Goal: Task Accomplishment & Management: Complete application form

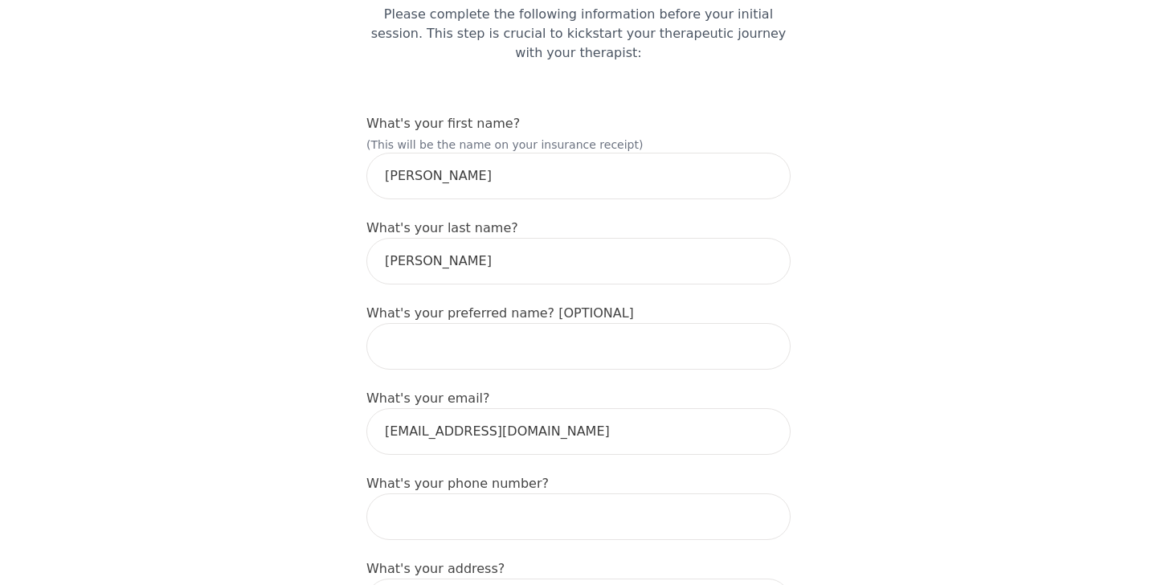
scroll to position [175, 0]
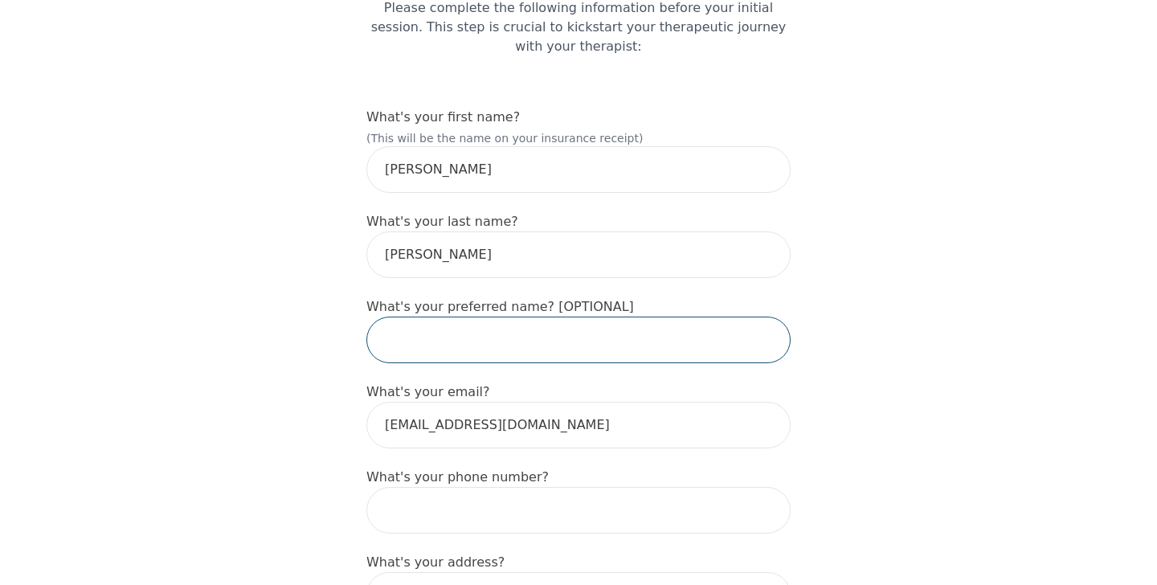
click at [654, 342] on input "text" at bounding box center [578, 339] width 424 height 47
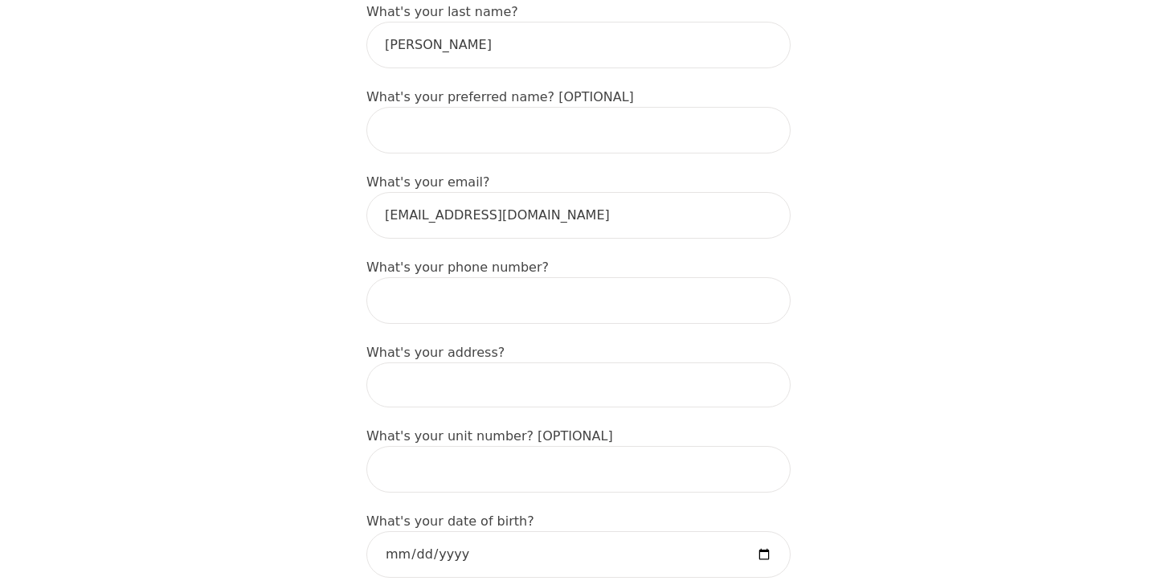
scroll to position [424, 0]
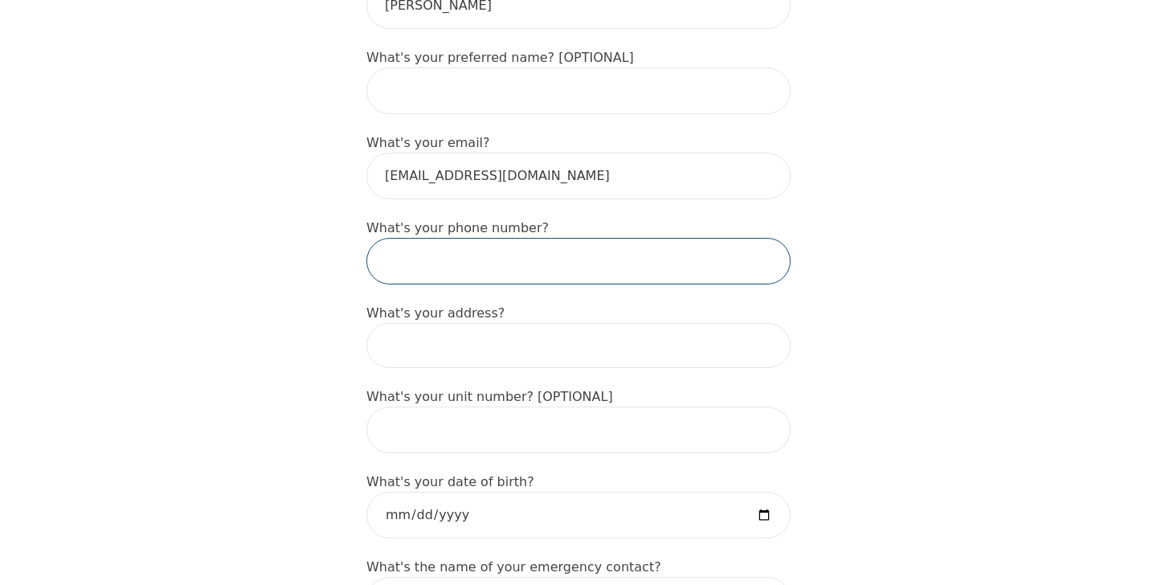
click at [643, 251] on input "tel" at bounding box center [578, 261] width 424 height 47
type input "[PHONE_NUMBER]"
click at [642, 349] on input at bounding box center [578, 345] width 424 height 45
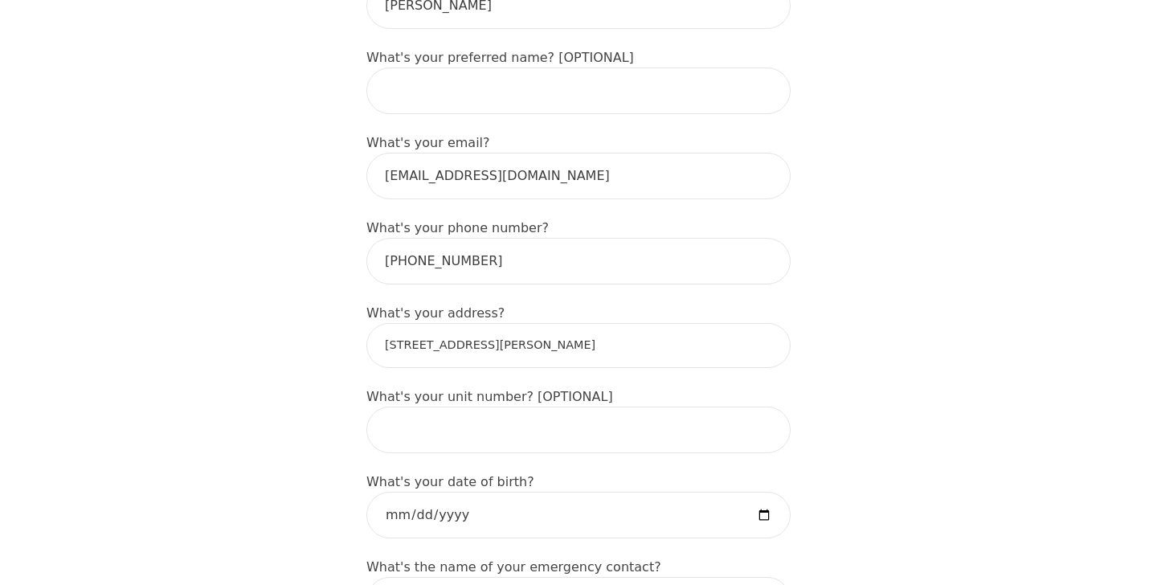
click at [726, 355] on input "[STREET_ADDRESS][PERSON_NAME]" at bounding box center [578, 345] width 424 height 45
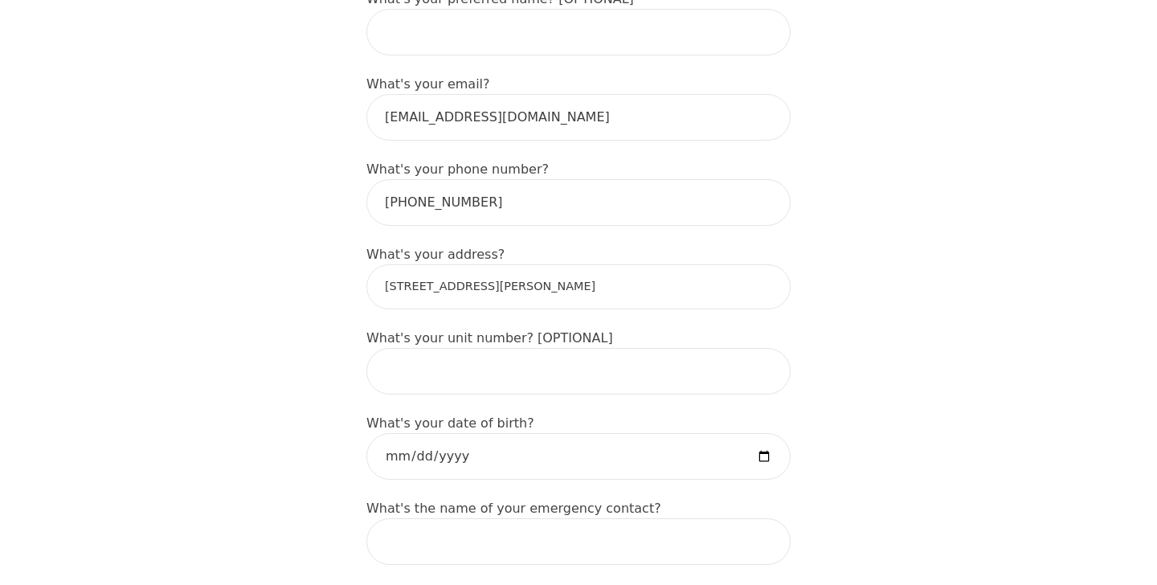
scroll to position [497, 0]
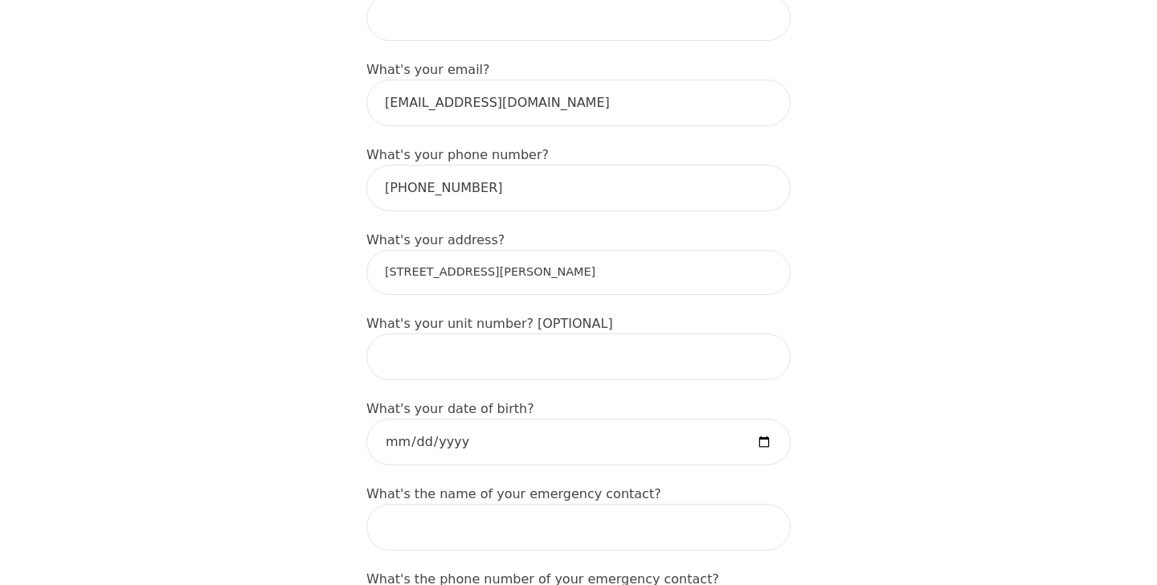
click at [586, 262] on input "[STREET_ADDRESS][PERSON_NAME]" at bounding box center [578, 272] width 424 height 45
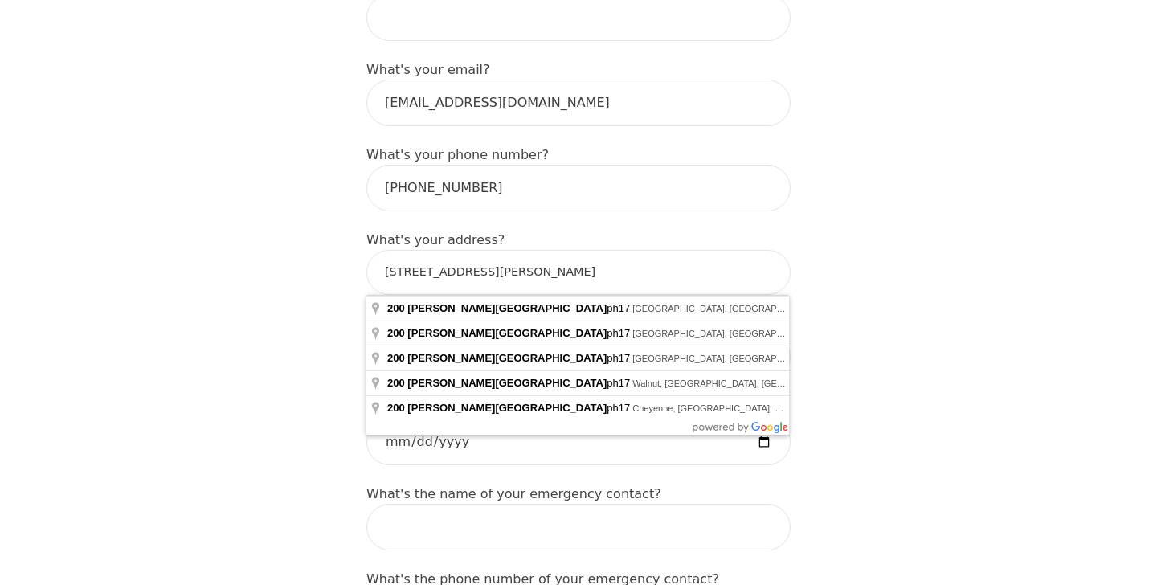
click at [586, 262] on input "[STREET_ADDRESS][PERSON_NAME]" at bounding box center [578, 272] width 424 height 45
click at [584, 278] on input "[STREET_ADDRESS][PERSON_NAME]" at bounding box center [578, 272] width 424 height 45
type input "[STREET_ADDRESS][PERSON_NAME]"
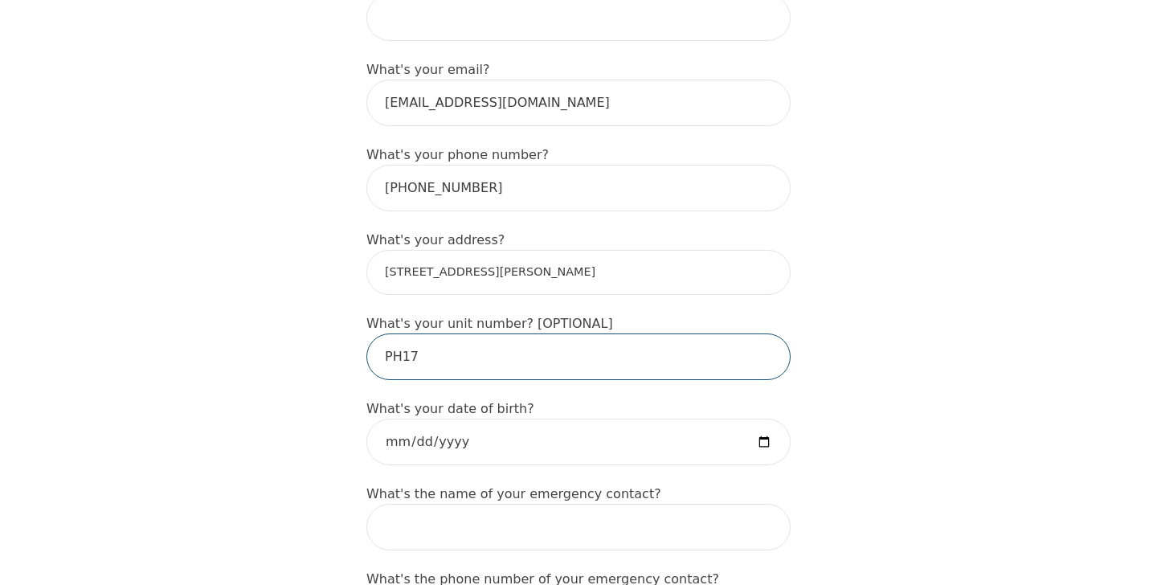
type input "PH17"
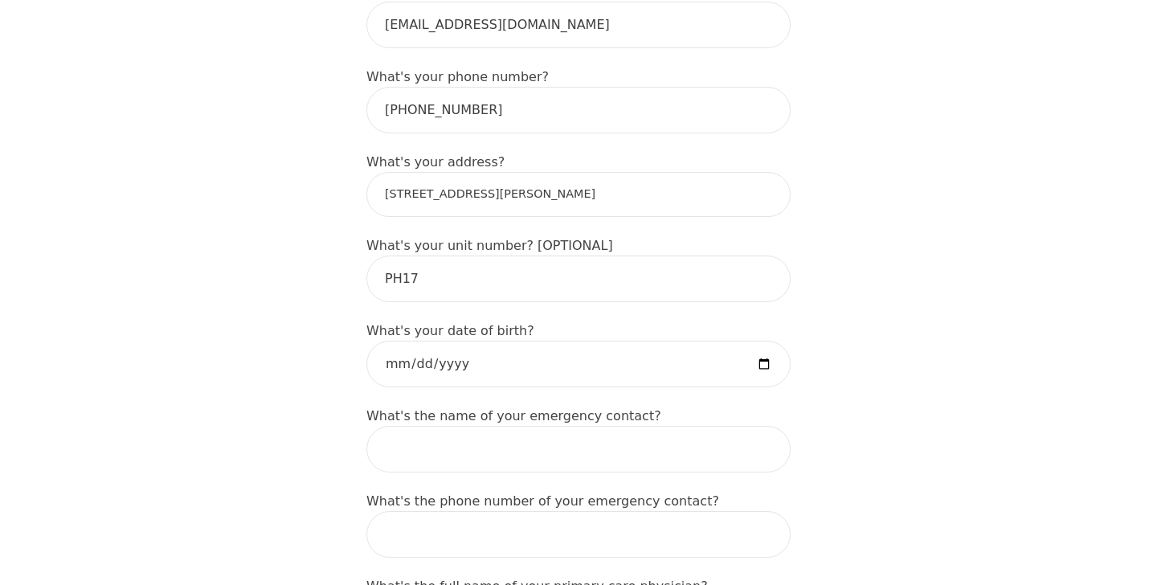
scroll to position [598, 0]
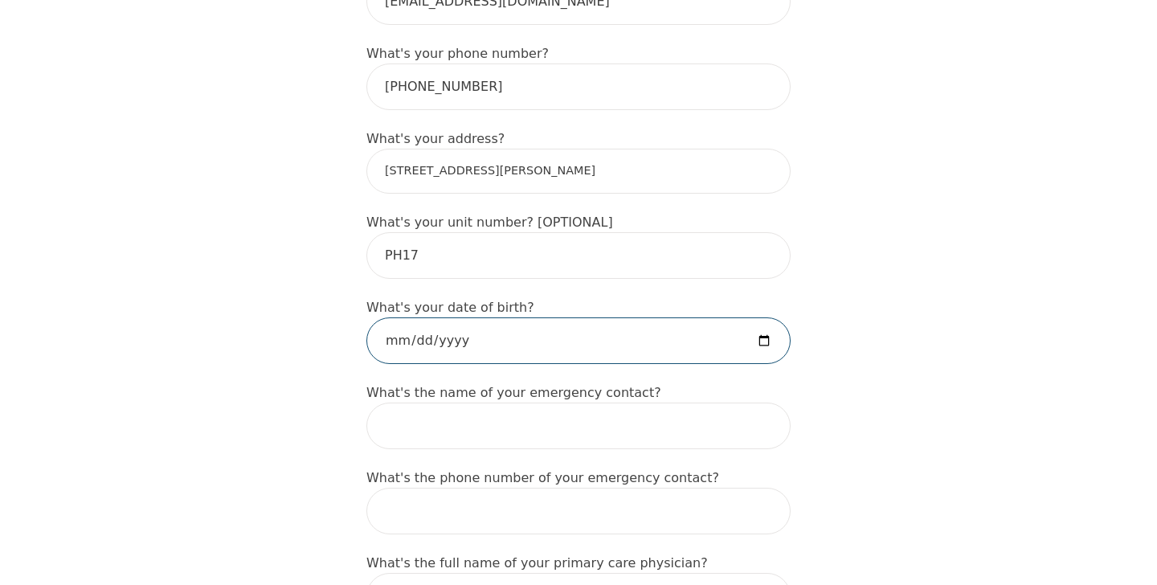
click at [547, 342] on input "date" at bounding box center [578, 340] width 424 height 47
type input "[DATE]"
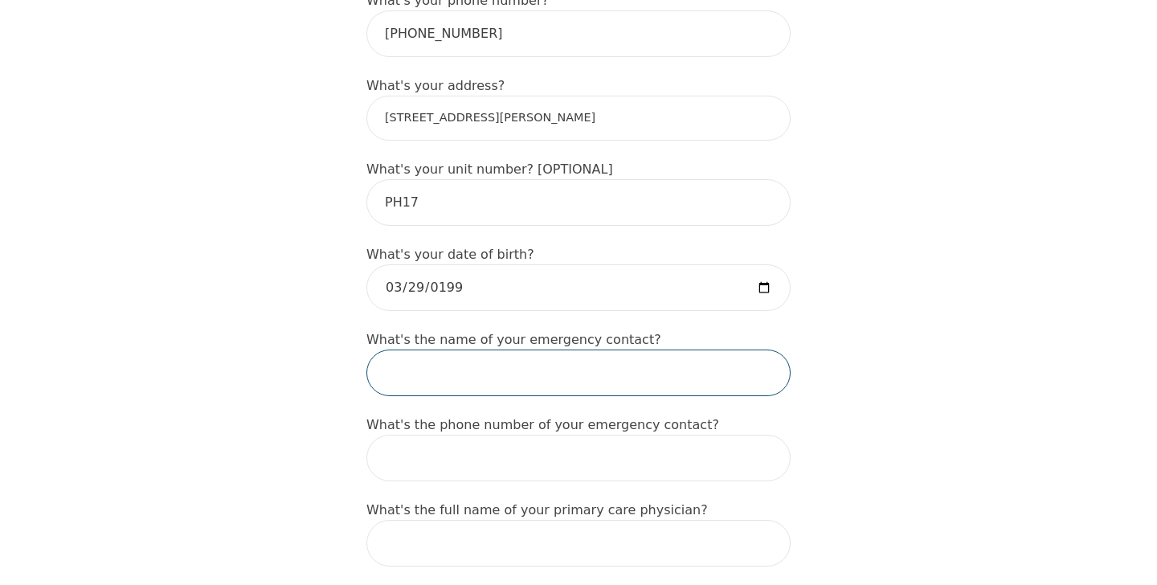
click at [643, 363] on input "text" at bounding box center [578, 372] width 424 height 47
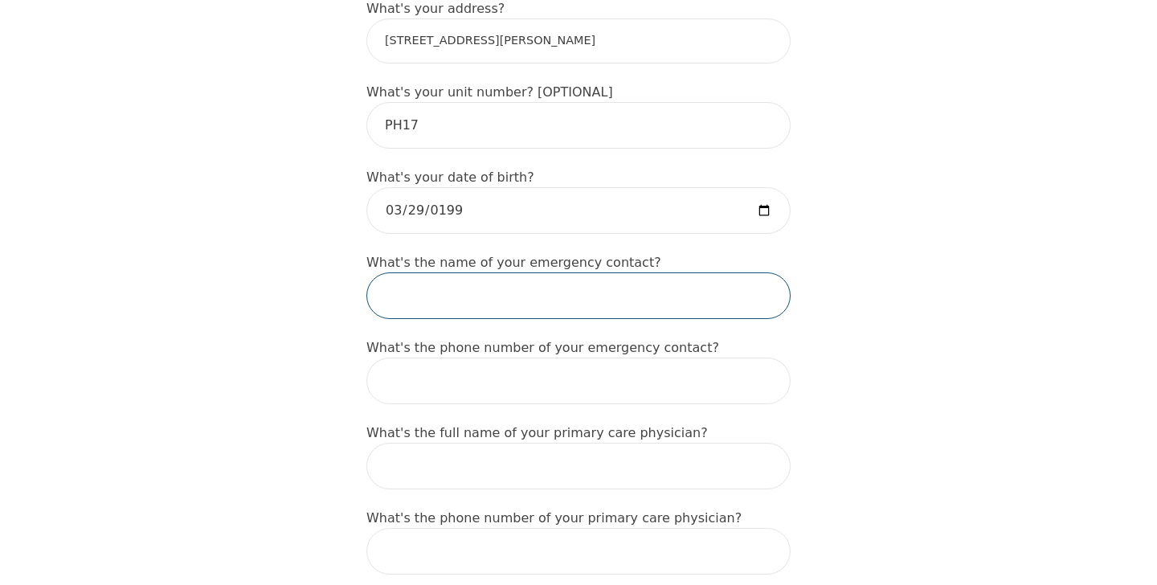
scroll to position [729, 0]
type input "[PERSON_NAME]"
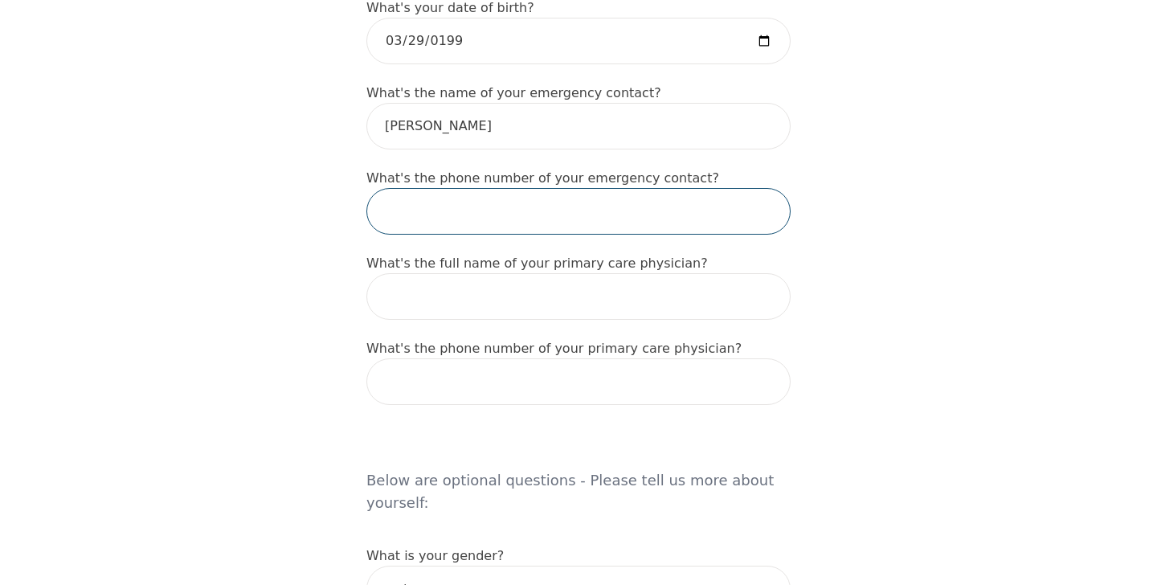
scroll to position [919, 0]
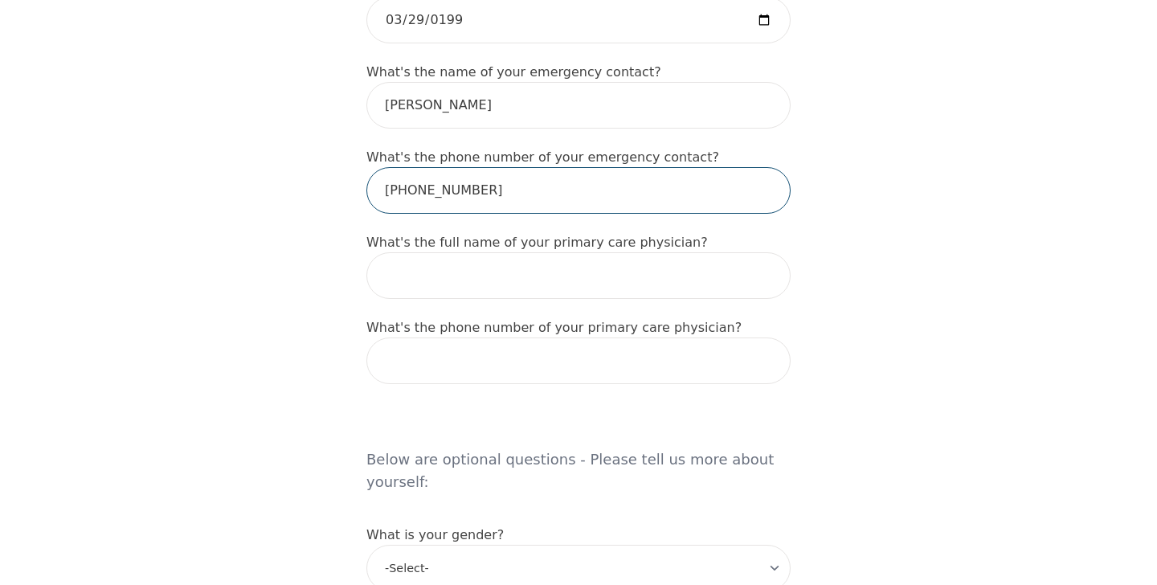
type input "[PHONE_NUMBER]"
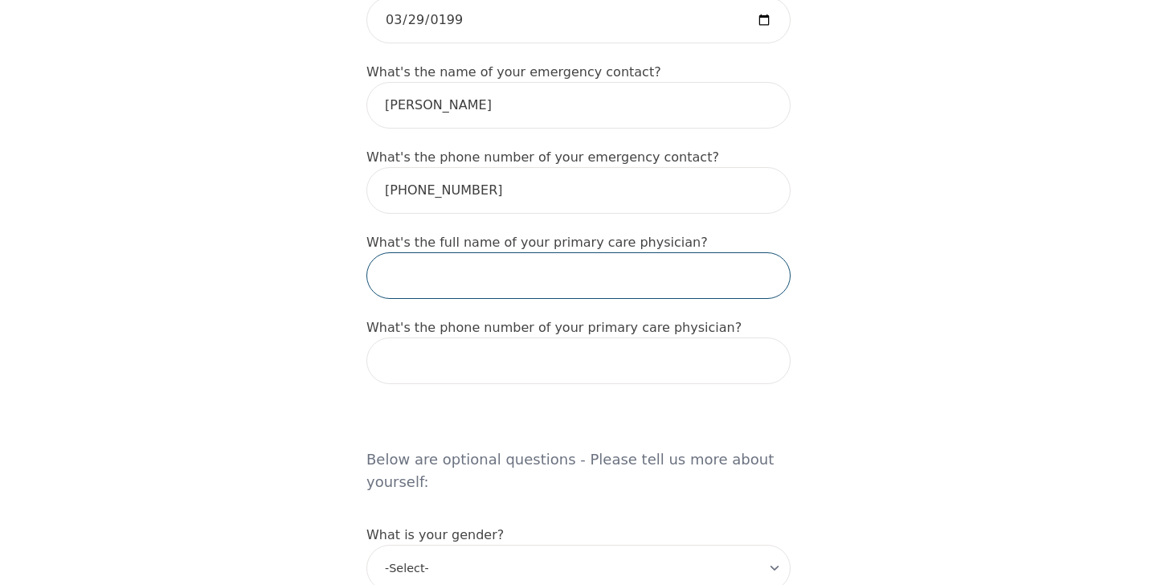
click at [716, 288] on input "text" at bounding box center [578, 275] width 424 height 47
type input "[PERSON_NAME]"
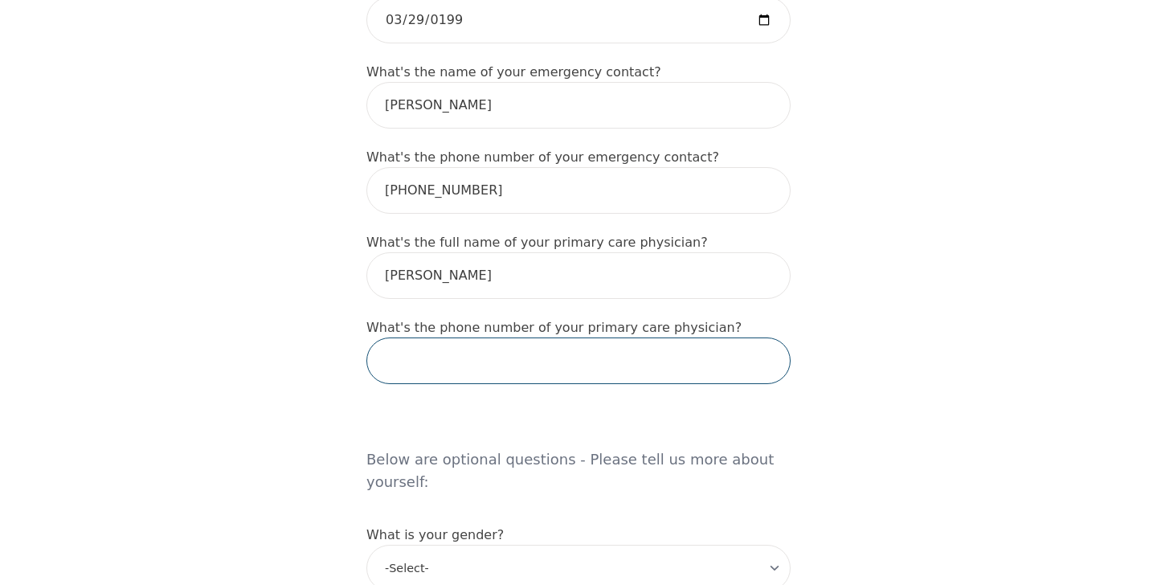
click at [589, 381] on input "tel" at bounding box center [578, 360] width 424 height 47
paste input "[PHONE_NUMBER]"
type input "[PHONE_NUMBER]"
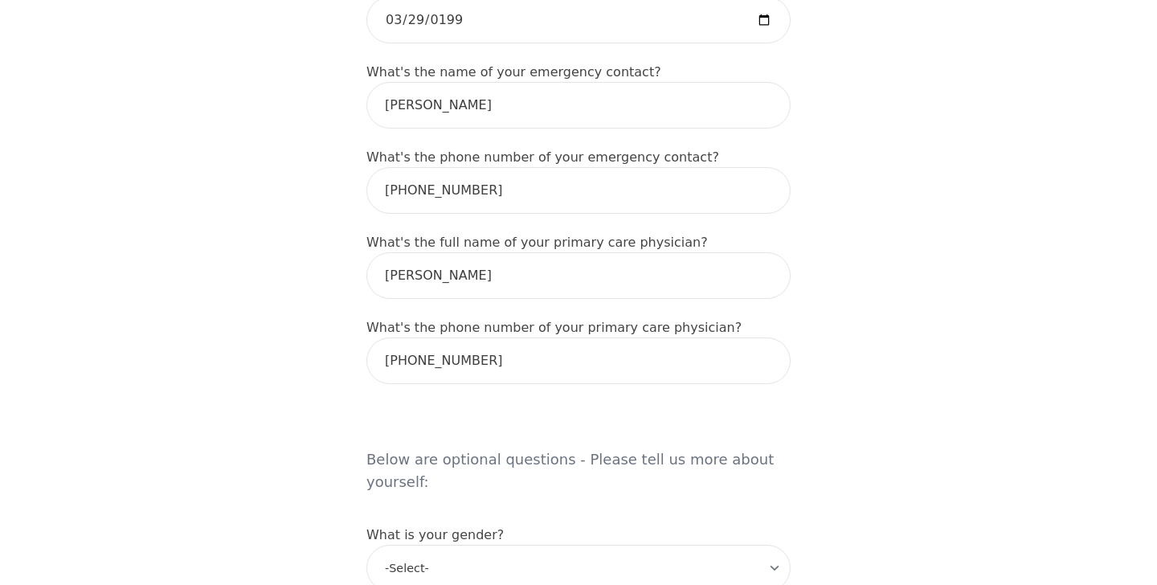
click at [851, 306] on div "Intake Assessment for [PERSON_NAME] Part 1 of 2: Tell Us About Yourself Please …" at bounding box center [578, 357] width 1157 height 2424
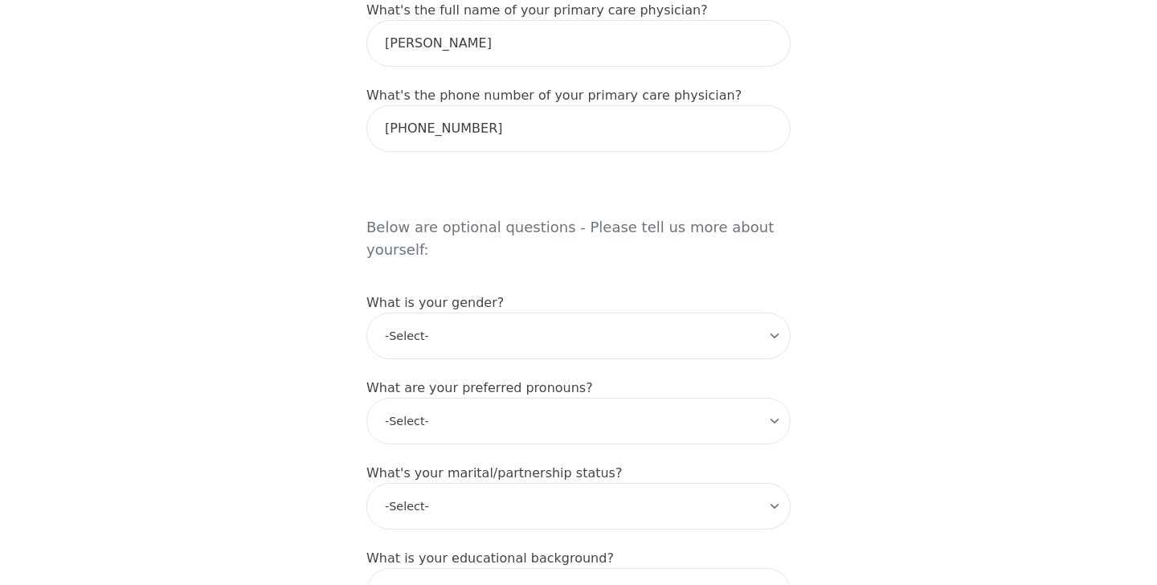
scroll to position [1211, 0]
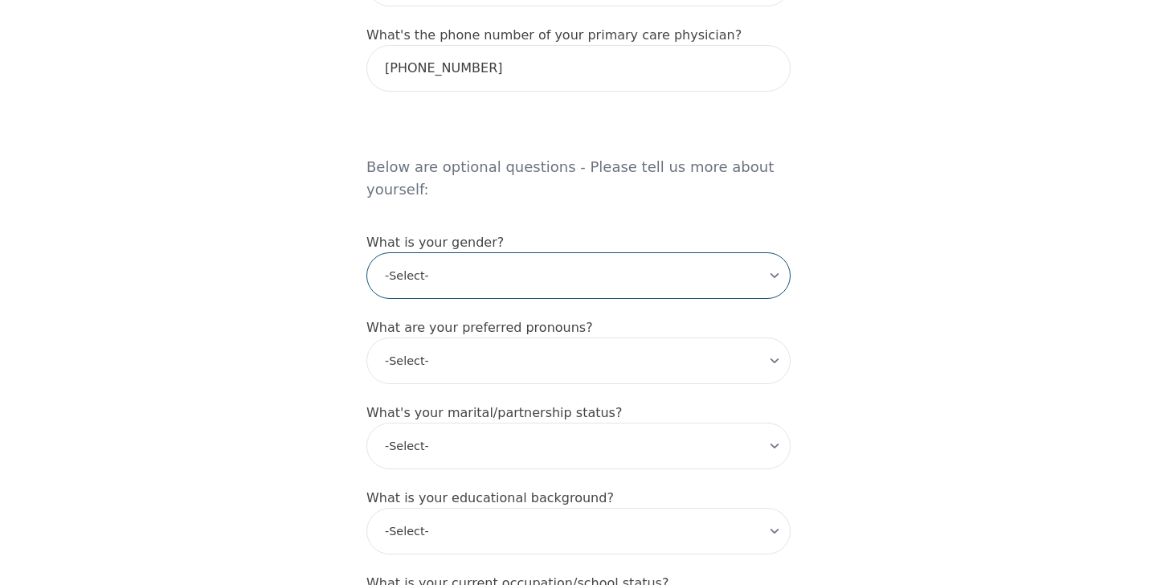
click at [660, 254] on select "-Select- [DEMOGRAPHIC_DATA] [DEMOGRAPHIC_DATA] [DEMOGRAPHIC_DATA] [DEMOGRAPHIC_…" at bounding box center [578, 275] width 424 height 47
select select "[DEMOGRAPHIC_DATA]"
click at [897, 302] on div "Intake Assessment for [PERSON_NAME] Part 1 of 2: Tell Us About Yourself Please …" at bounding box center [578, 65] width 1157 height 2424
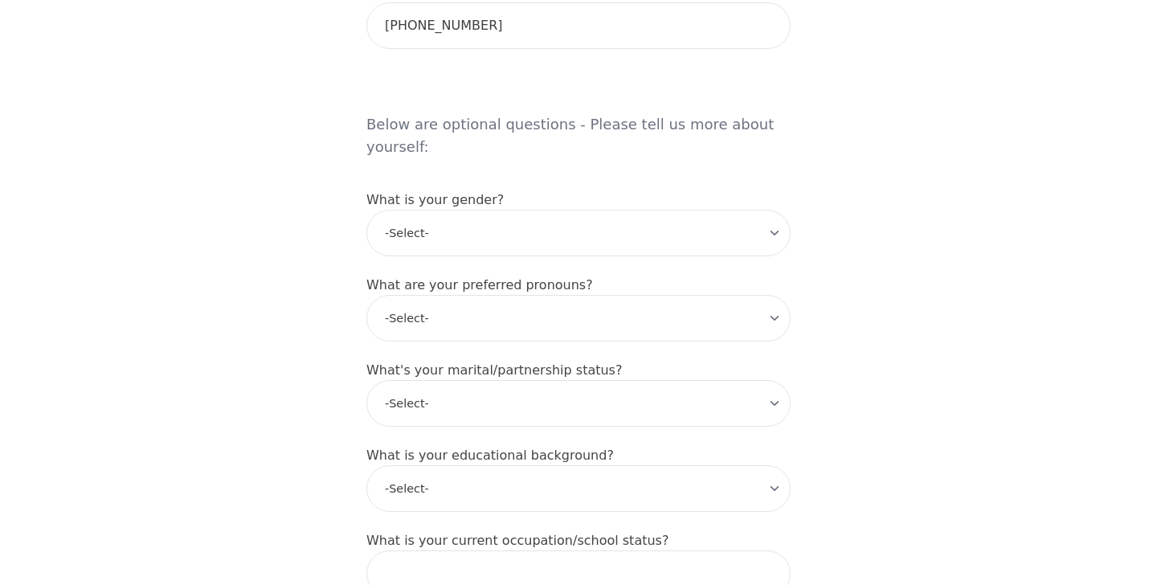
scroll to position [1276, 0]
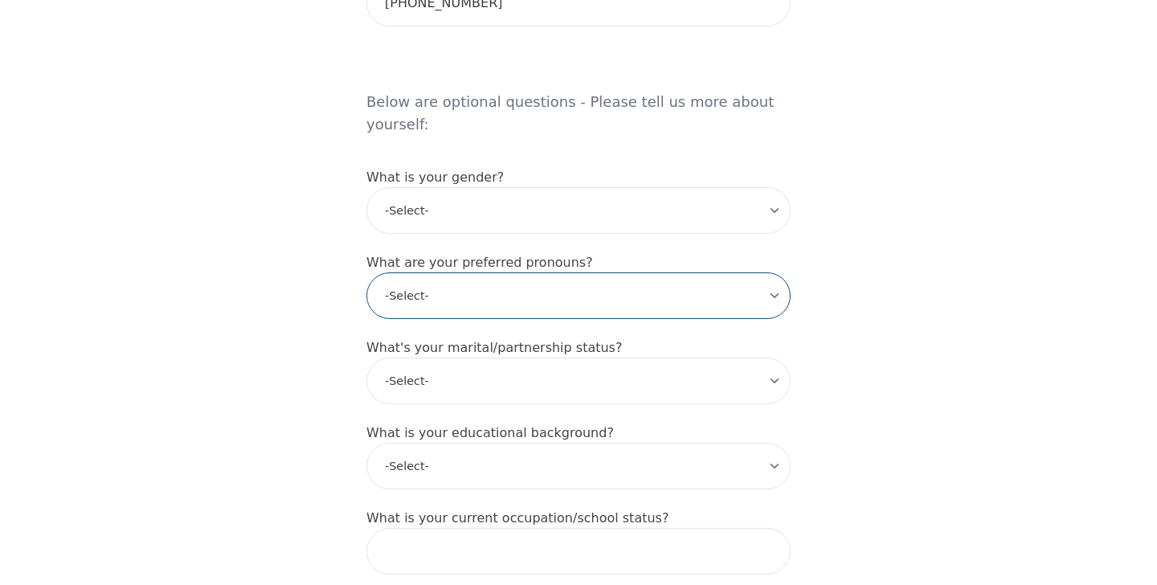
click at [626, 272] on select "-Select- he/him she/her they/them ze/zir xe/xem ey/em ve/ver tey/ter e/e per/pe…" at bounding box center [578, 295] width 424 height 47
select select "she/her"
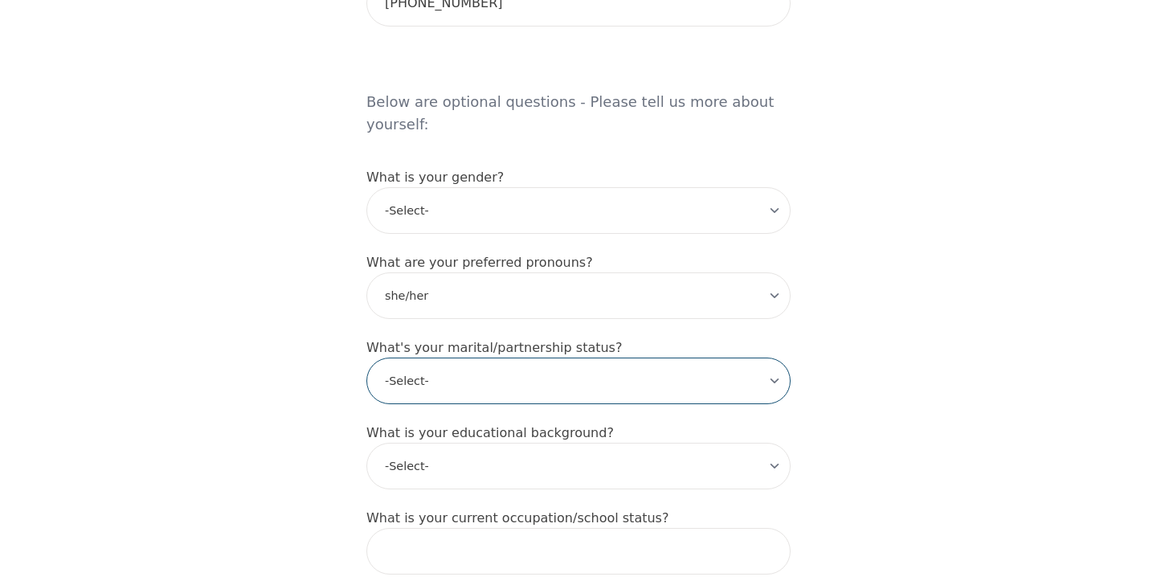
click at [699, 357] on select "-Select- Single Partnered Married Common Law Widowed Separated Divorced" at bounding box center [578, 380] width 424 height 47
click at [465, 371] on select "-Select- Single Partnered Married Common Law Widowed Separated Divorced" at bounding box center [578, 380] width 424 height 47
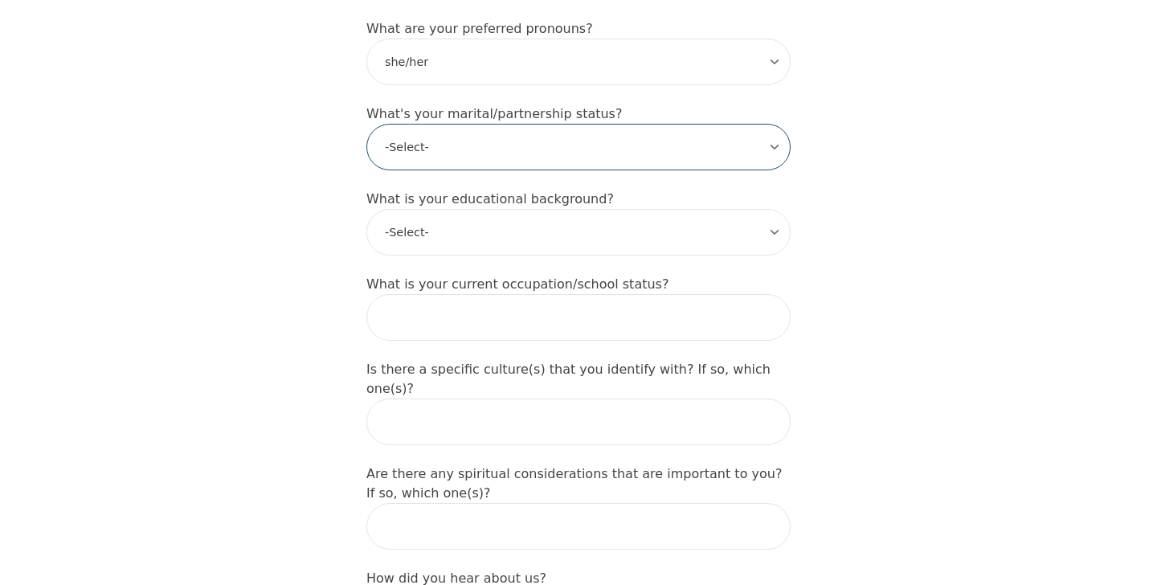
scroll to position [1511, 0]
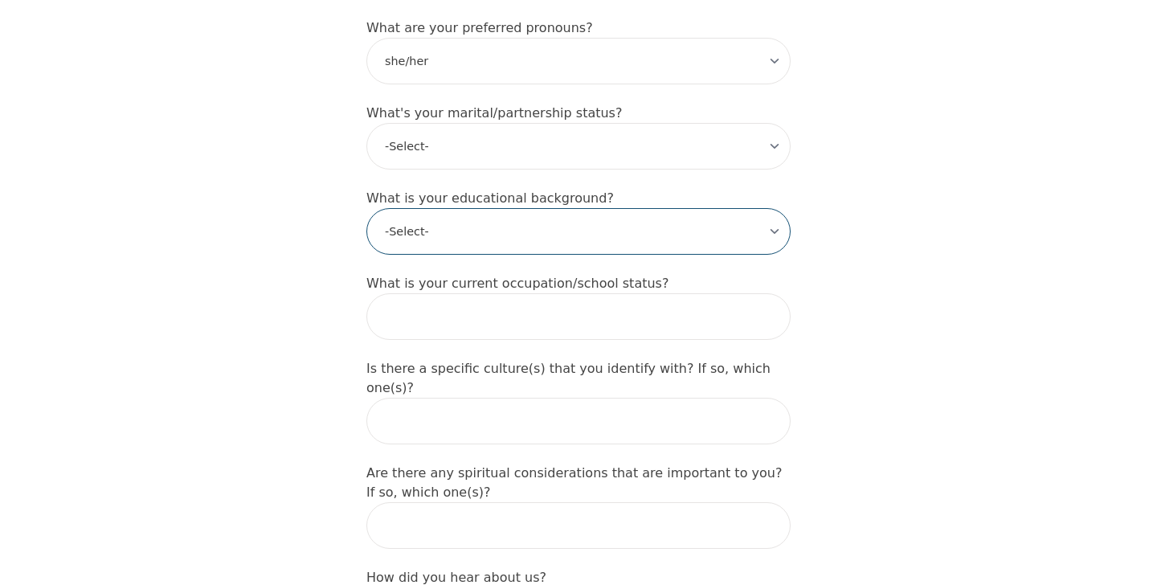
click at [641, 218] on select "-Select- Less than high school High school Associate degree Bachelor degree Mas…" at bounding box center [578, 231] width 424 height 47
select select "High school"
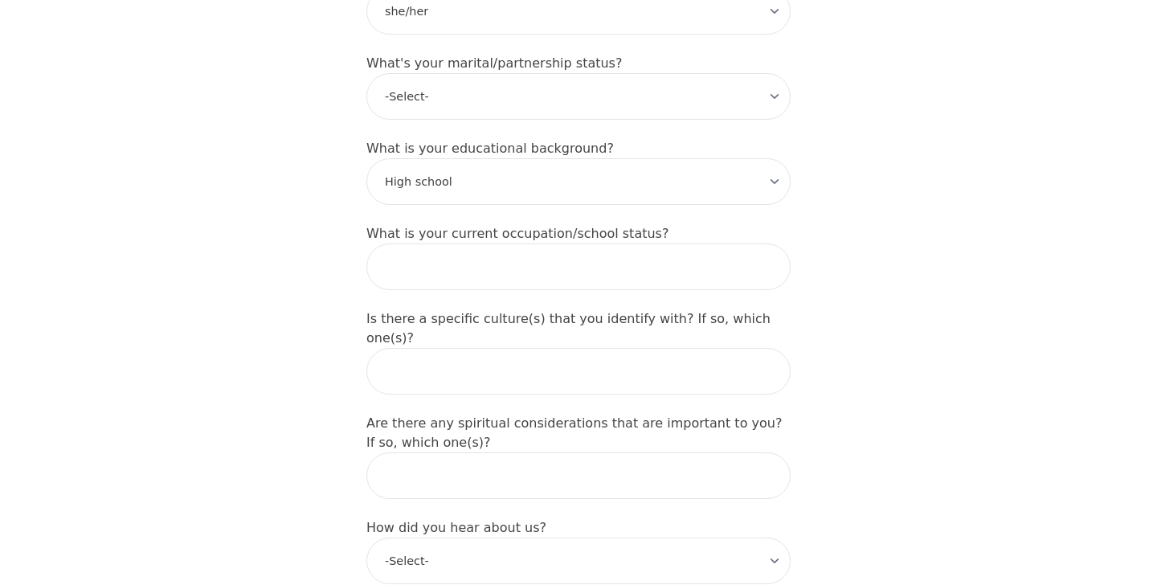
click at [630, 252] on input "text" at bounding box center [578, 266] width 424 height 47
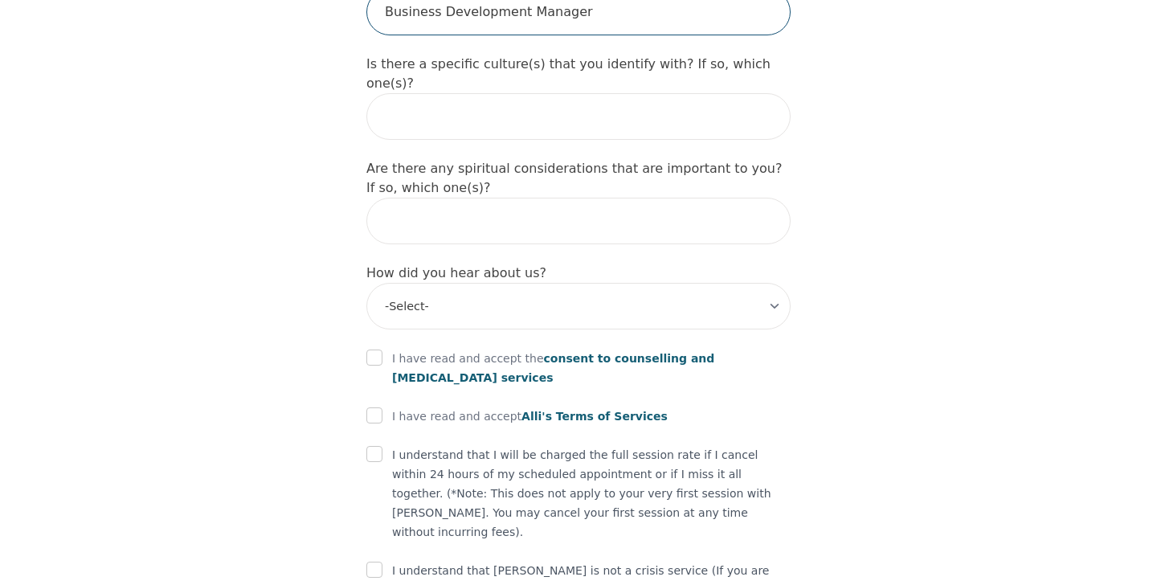
scroll to position [1815, 0]
type input "Business Development Manager"
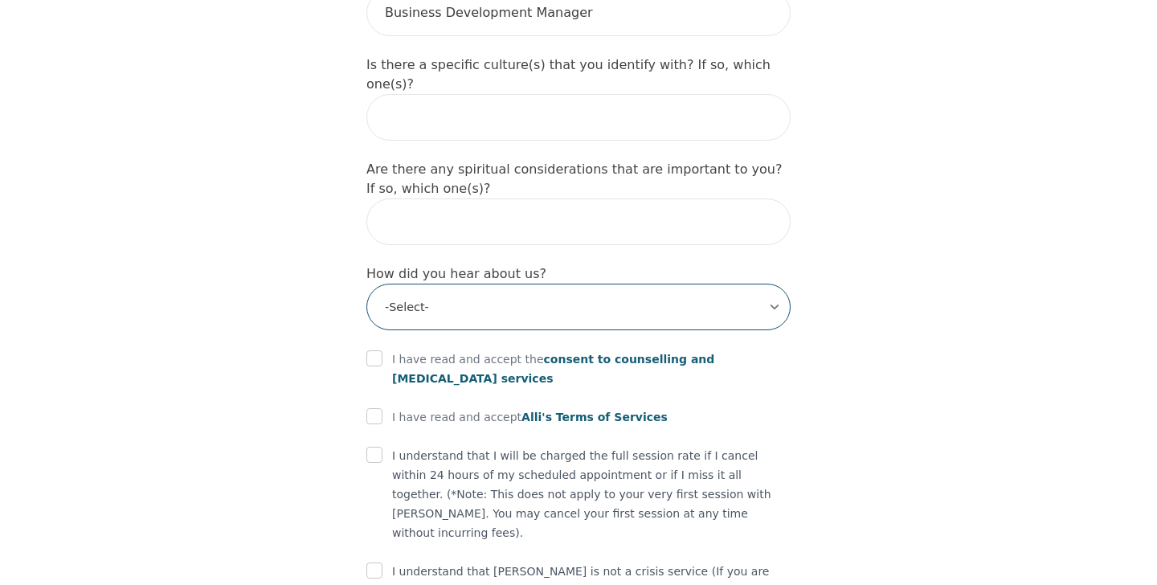
click at [595, 284] on select "-Select- Physician/Specialist Friend Facebook Instagram Google Search Google Ad…" at bounding box center [578, 307] width 424 height 47
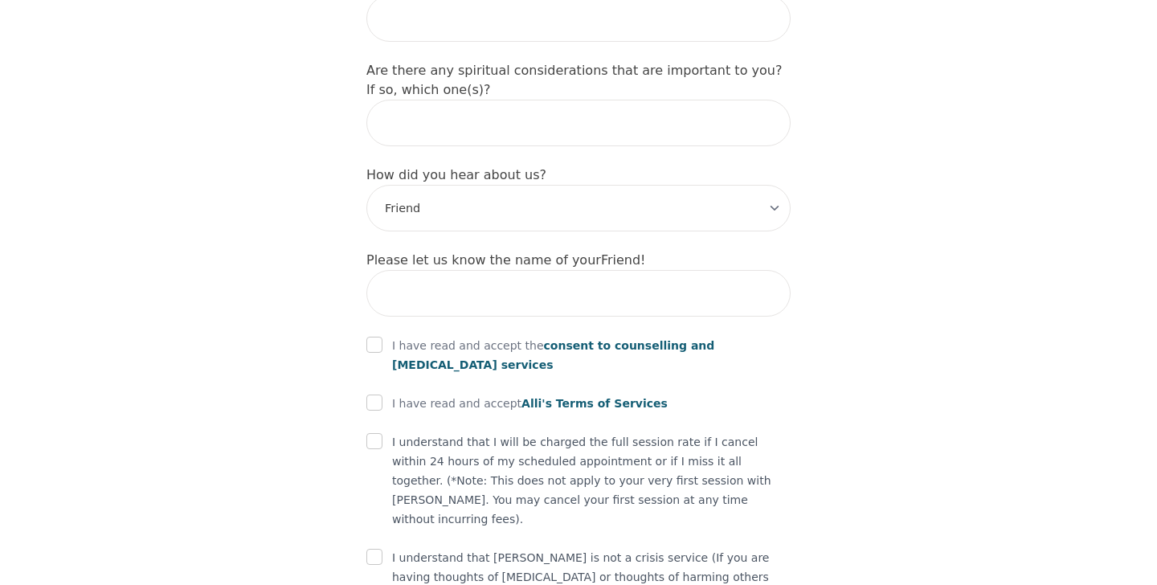
scroll to position [1919, 0]
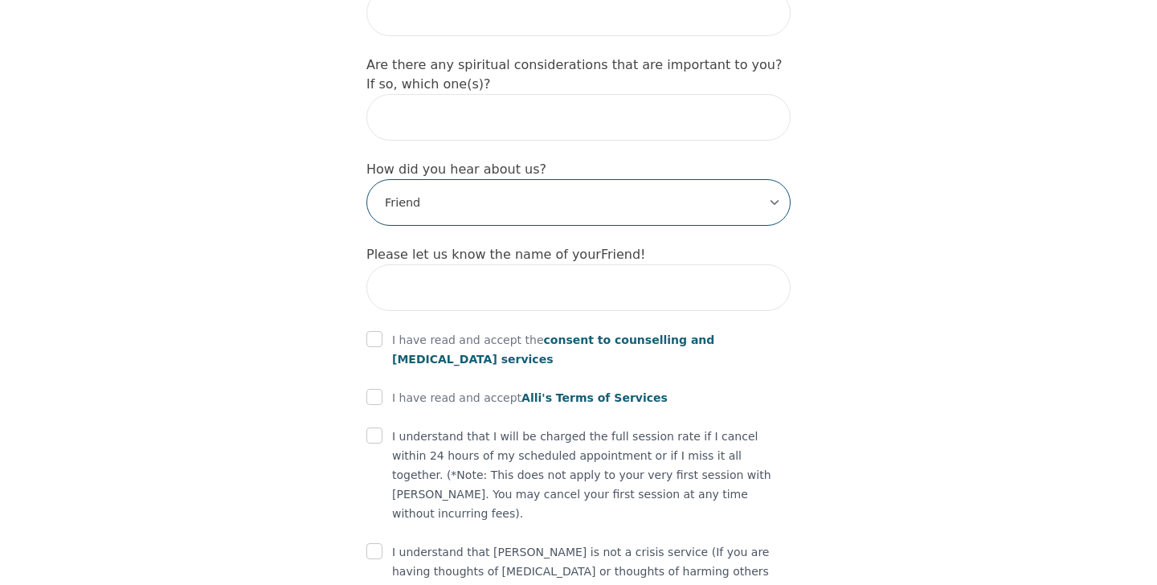
click at [649, 179] on select "-Select- Physician/Specialist Friend Facebook Instagram Google Search Google Ad…" at bounding box center [578, 202] width 424 height 47
select select "Other"
click at [384, 330] on div "I have read and accept the consent to counselling and psychotherapy services" at bounding box center [578, 349] width 424 height 39
click at [367, 331] on input "checkbox" at bounding box center [374, 339] width 16 height 16
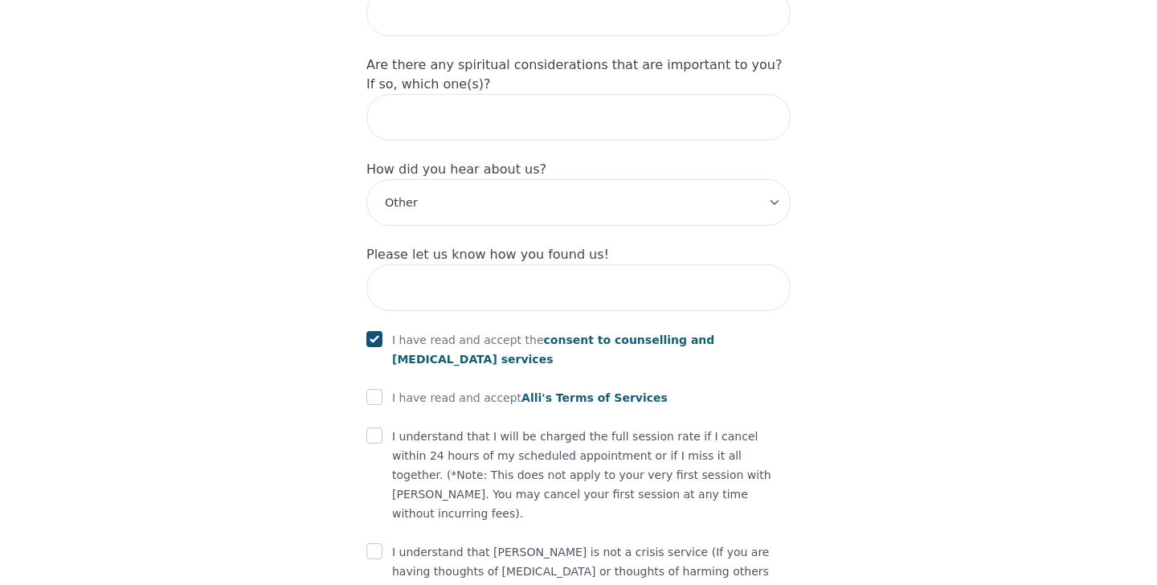
checkbox input "true"
click at [372, 389] on input "checkbox" at bounding box center [374, 397] width 16 height 16
checkbox input "true"
click at [372, 427] on input "checkbox" at bounding box center [374, 435] width 16 height 16
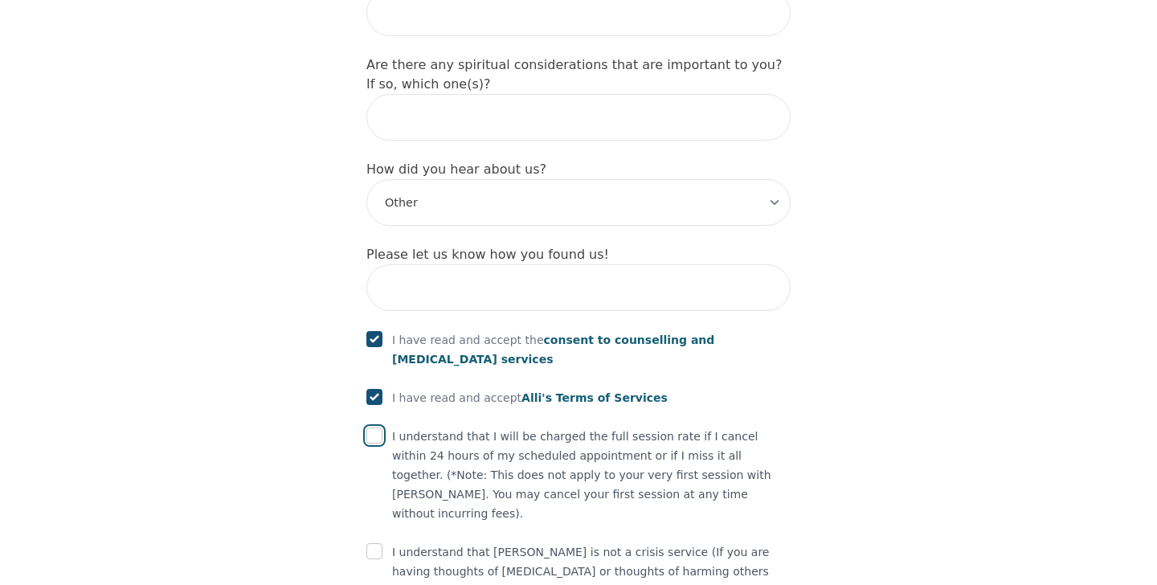
checkbox input "true"
click at [372, 543] on input "checkbox" at bounding box center [374, 551] width 16 height 16
checkbox input "true"
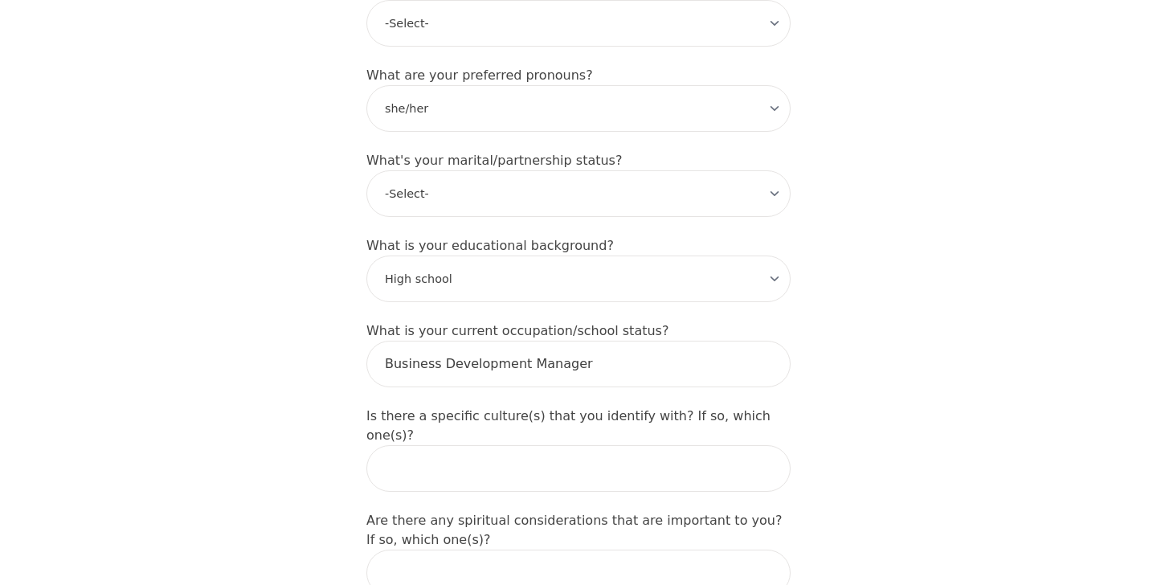
scroll to position [1280, 0]
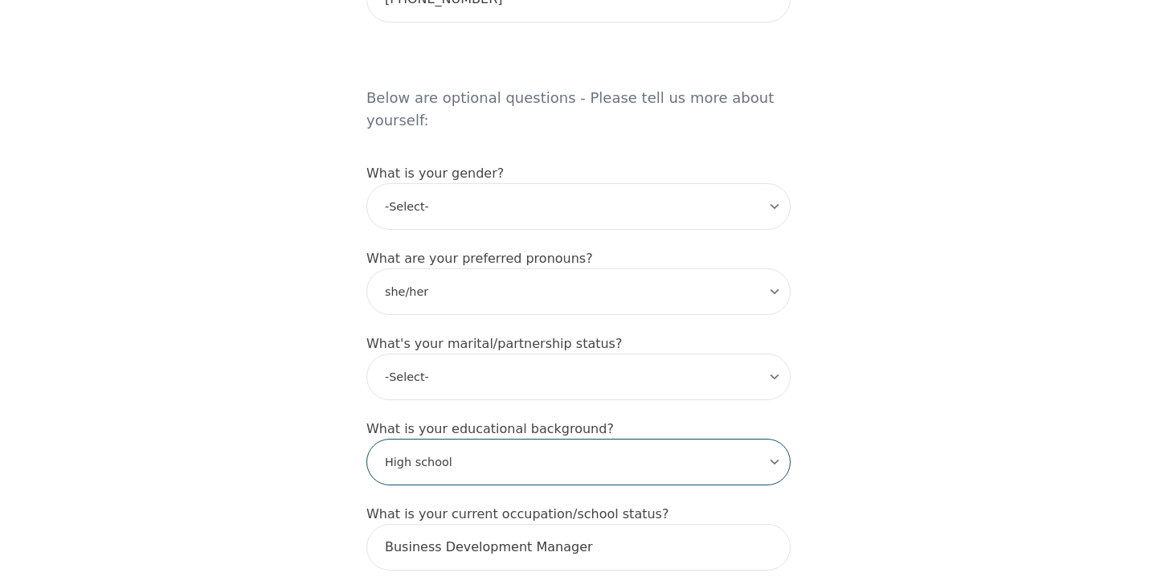
click at [448, 439] on select "-Select- Less than high school High school Associate degree Bachelor degree Mas…" at bounding box center [578, 462] width 424 height 47
select select
click at [798, 306] on div "Intake Assessment for [PERSON_NAME] Part 1 of 2: Tell Us About Yourself Please …" at bounding box center [578, 38] width 463 height 2509
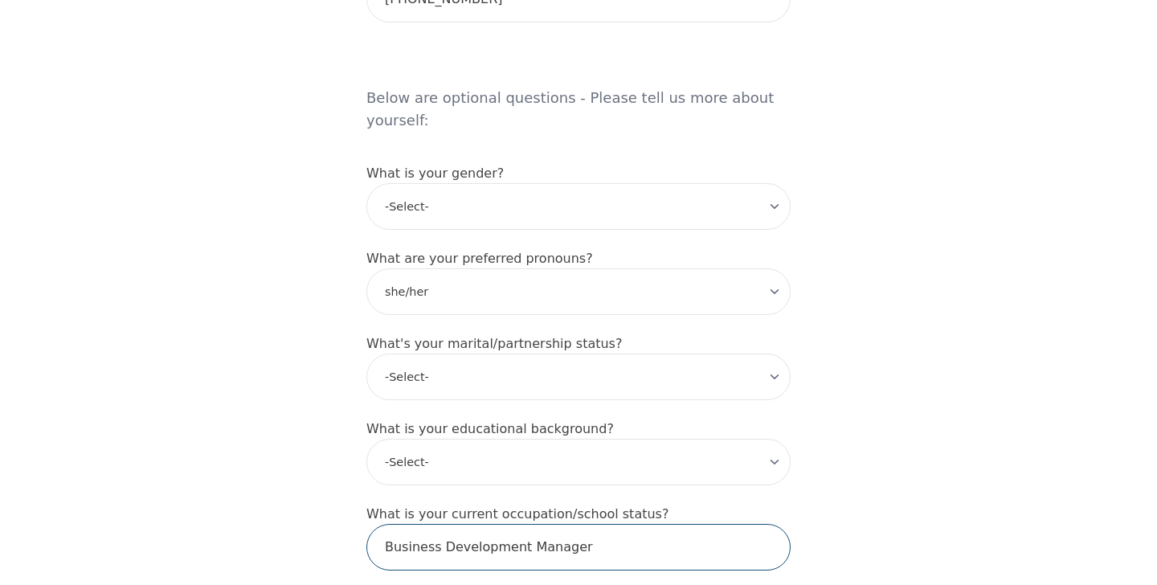
click at [636, 525] on input "Business Development Manager" at bounding box center [578, 547] width 424 height 47
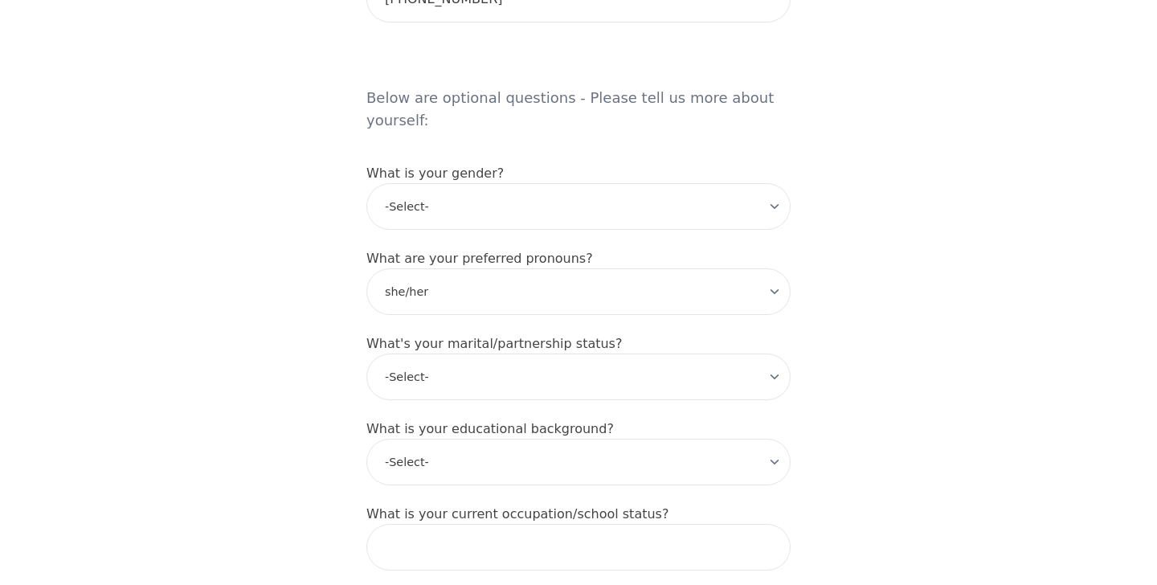
click at [910, 426] on div "Intake Assessment for [PERSON_NAME] Part 1 of 2: Tell Us About Yourself Please …" at bounding box center [578, 38] width 1157 height 2509
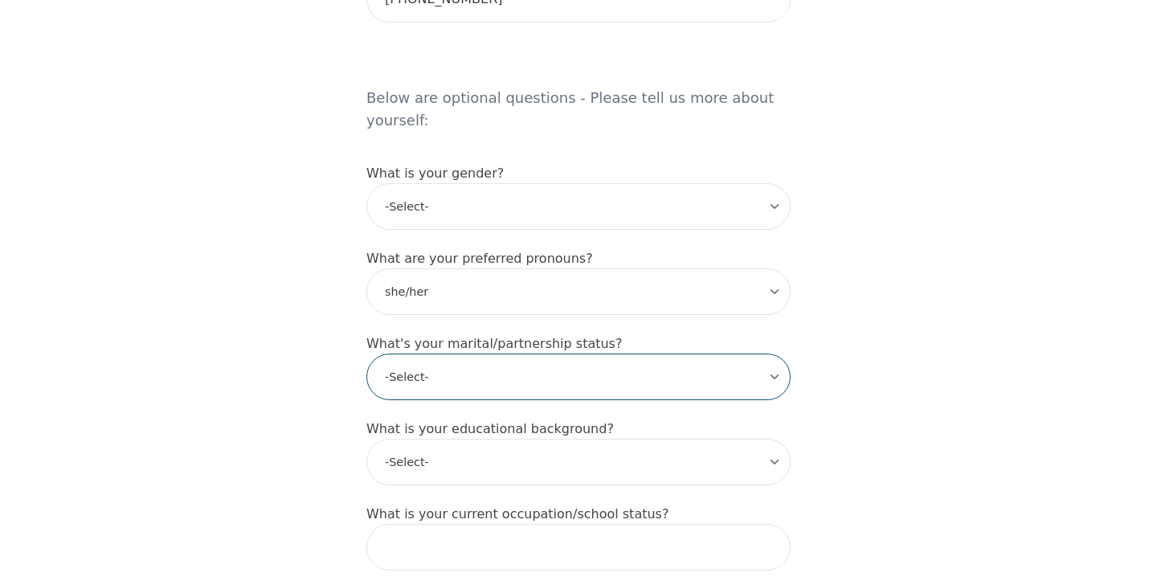
click at [697, 369] on select "-Select- Single Partnered Married Common Law Widowed Separated Divorced" at bounding box center [578, 376] width 424 height 47
select select "Partnered"
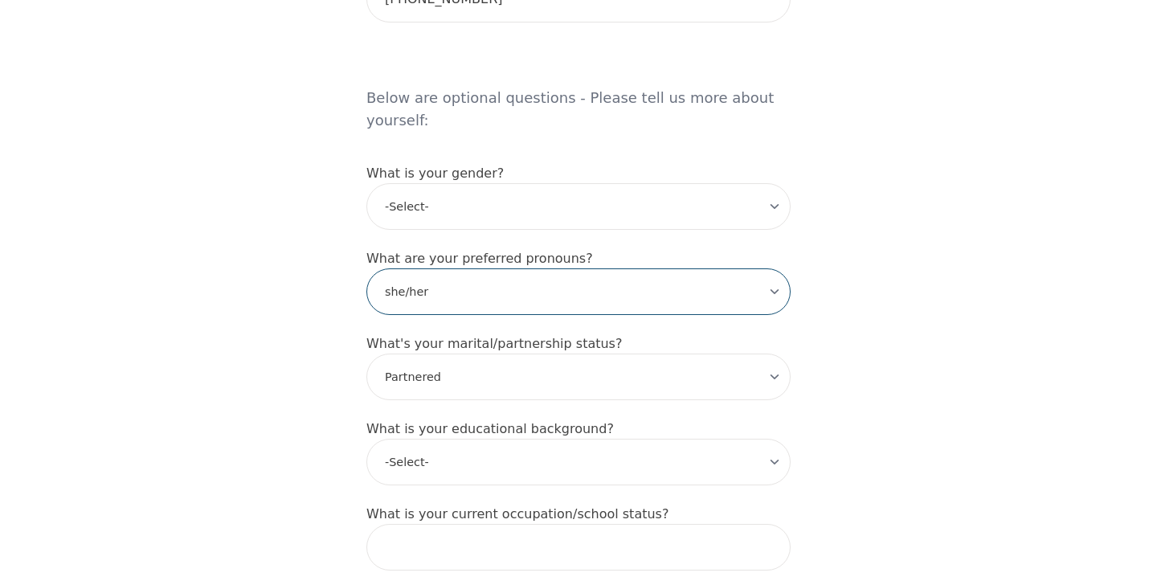
click at [616, 268] on select "-Select- he/him she/her they/them ze/zir xe/xem ey/em ve/ver tey/ter e/e per/pe…" at bounding box center [578, 291] width 424 height 47
click at [663, 288] on select "-Select- he/him she/her they/them ze/zir xe/xem ey/em ve/ver tey/ter e/e per/pe…" at bounding box center [578, 291] width 424 height 47
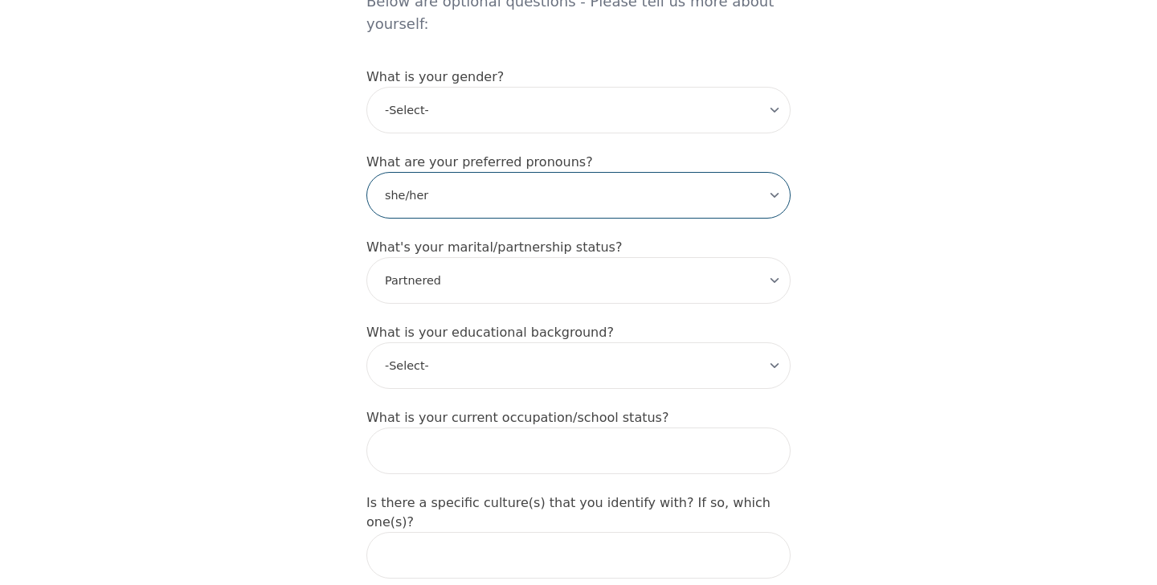
scroll to position [1401, 0]
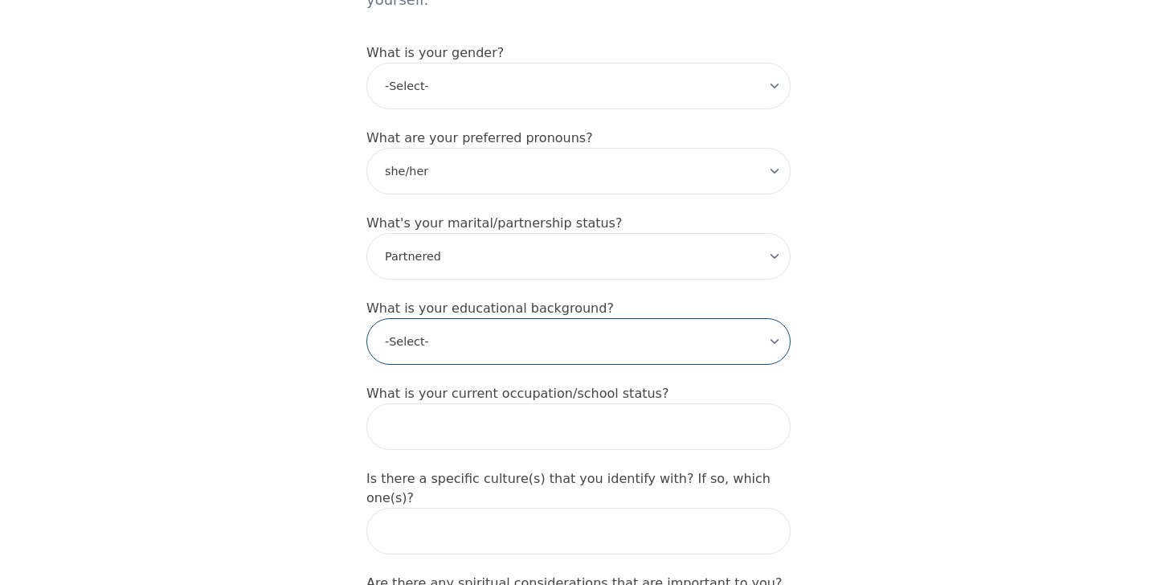
click at [678, 318] on select "-Select- Less than high school High school Associate degree Bachelor degree Mas…" at bounding box center [578, 341] width 424 height 47
select select "High school"
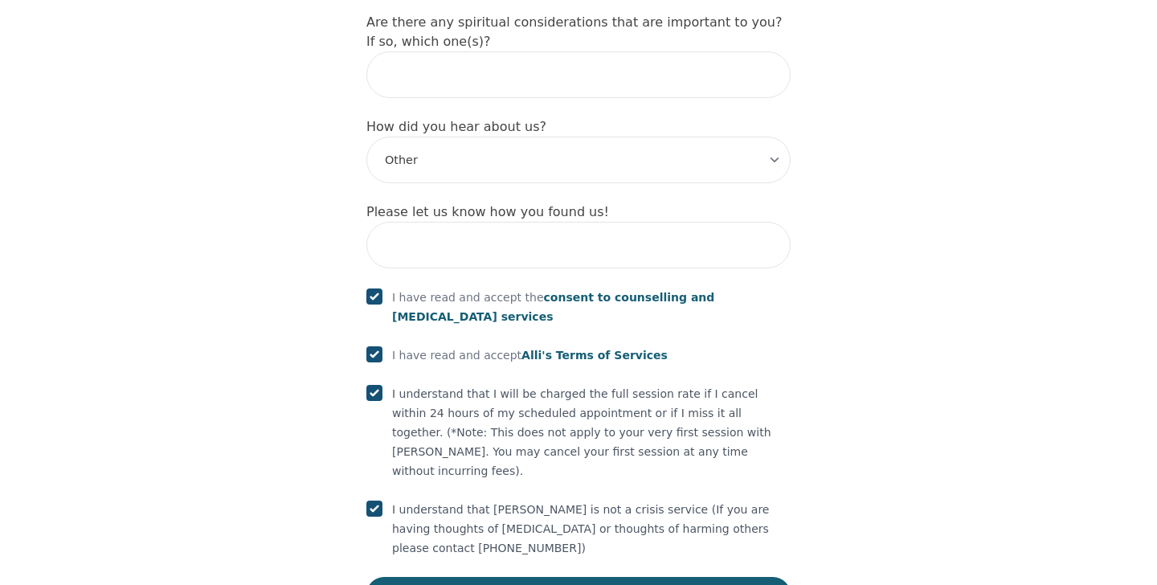
scroll to position [1972, 0]
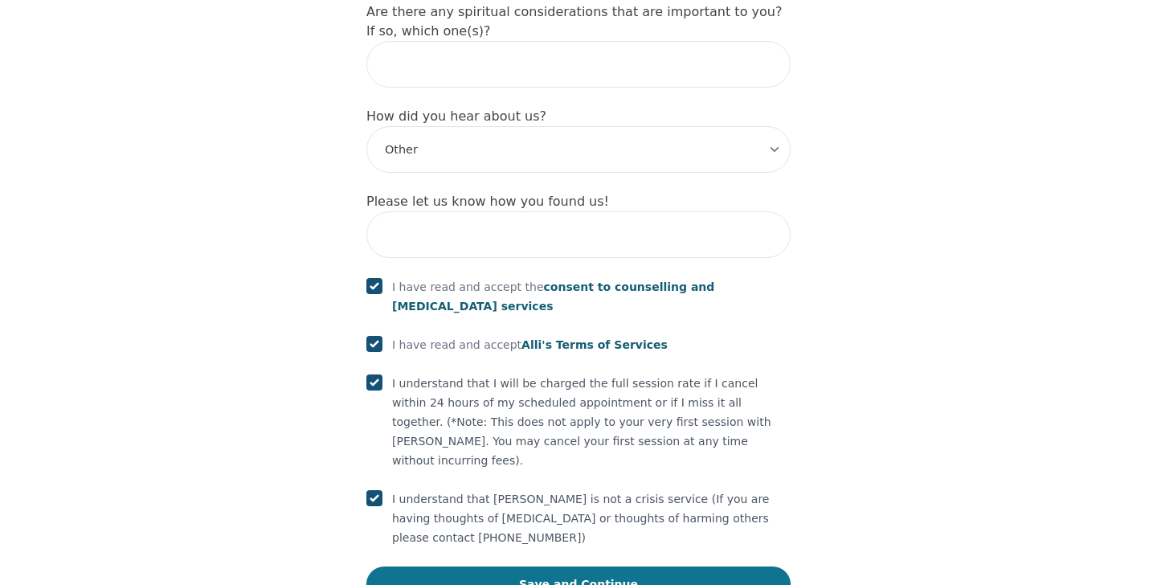
click at [635, 566] on button "Save and Continue" at bounding box center [578, 583] width 424 height 35
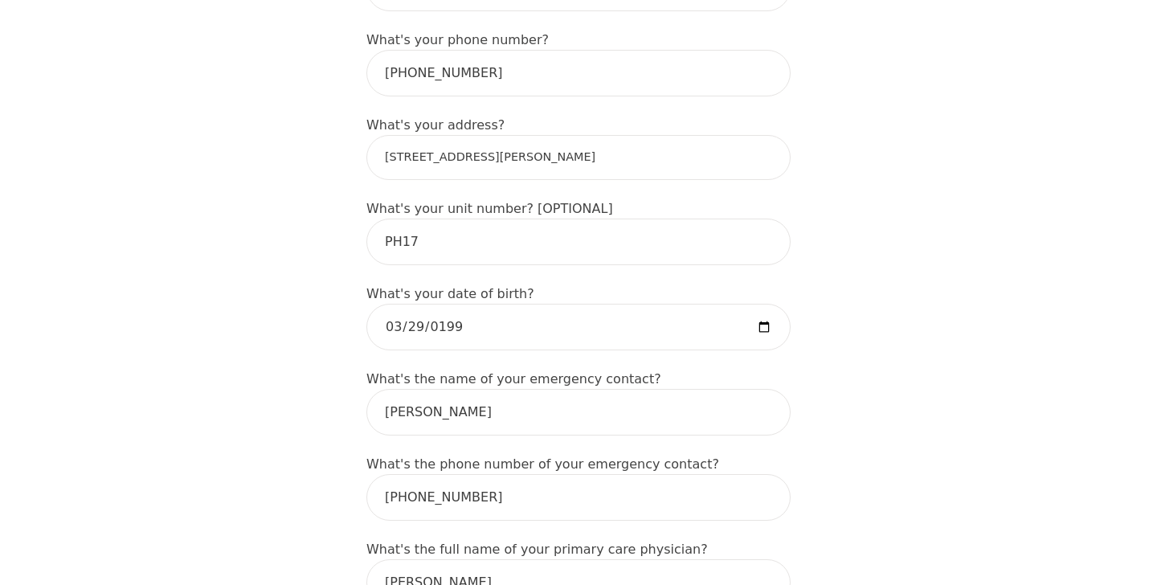
scroll to position [590, 0]
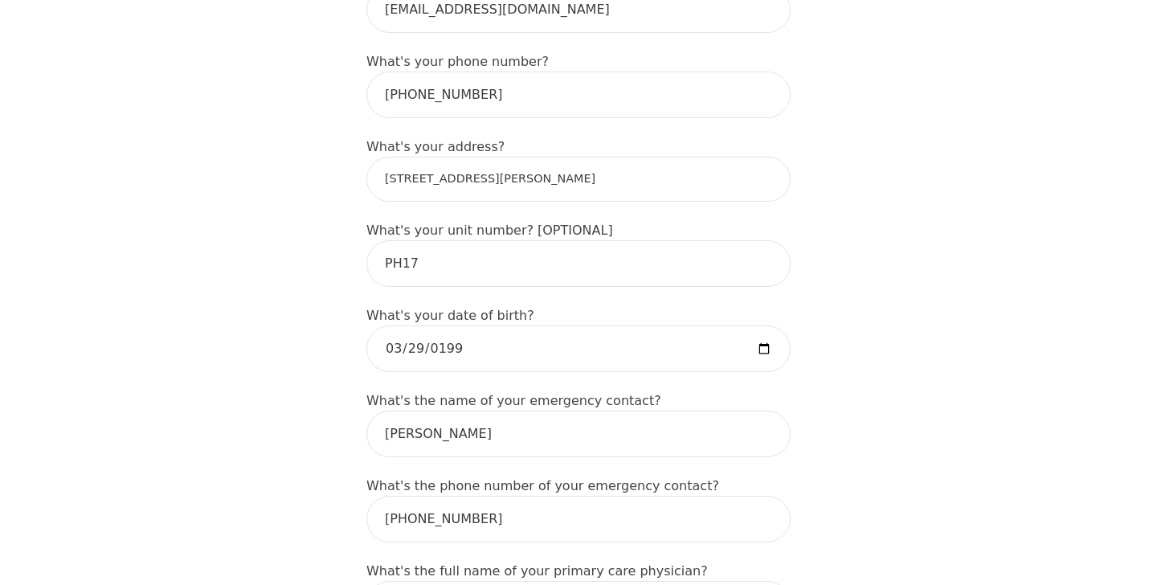
click at [634, 178] on input "[STREET_ADDRESS][PERSON_NAME]" at bounding box center [578, 179] width 424 height 45
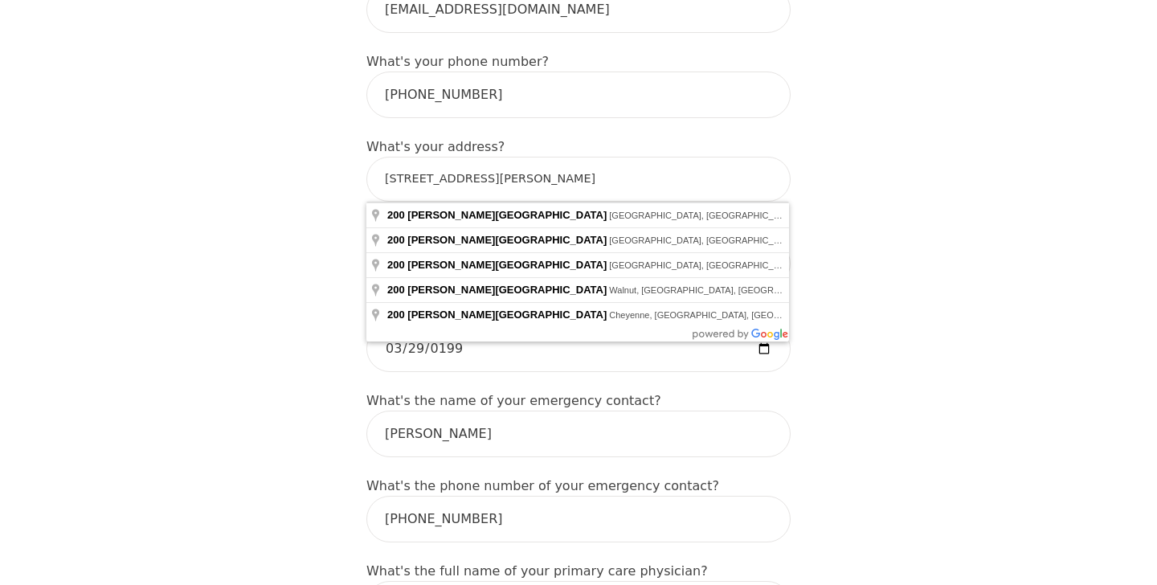
type input "[PERSON_NAME]"
type input "[STREET_ADDRESS][PERSON_NAME][PERSON_NAME]"
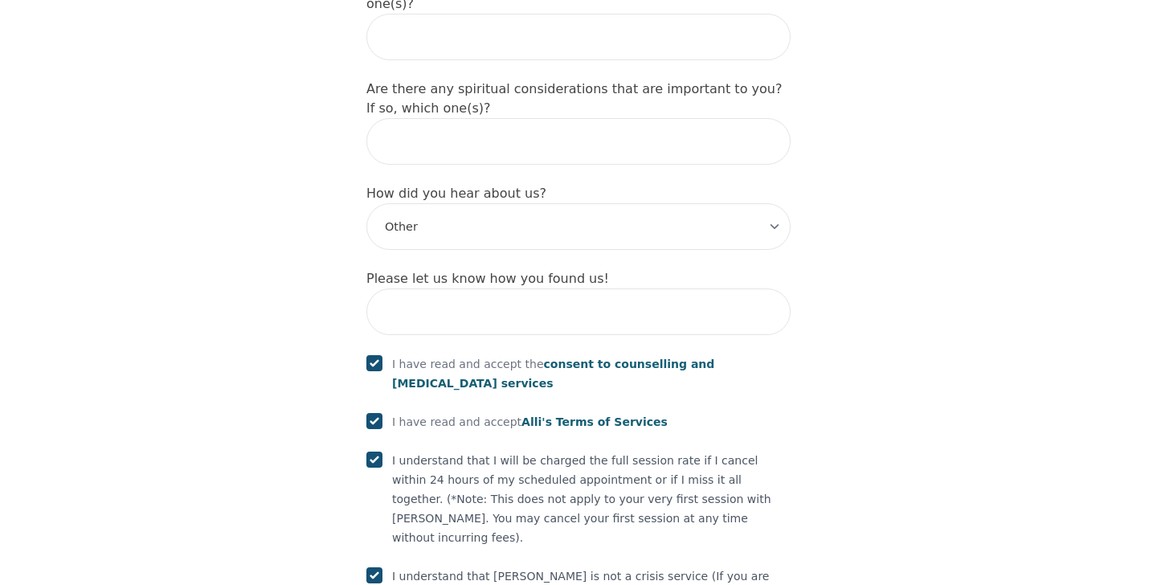
scroll to position [2033, 0]
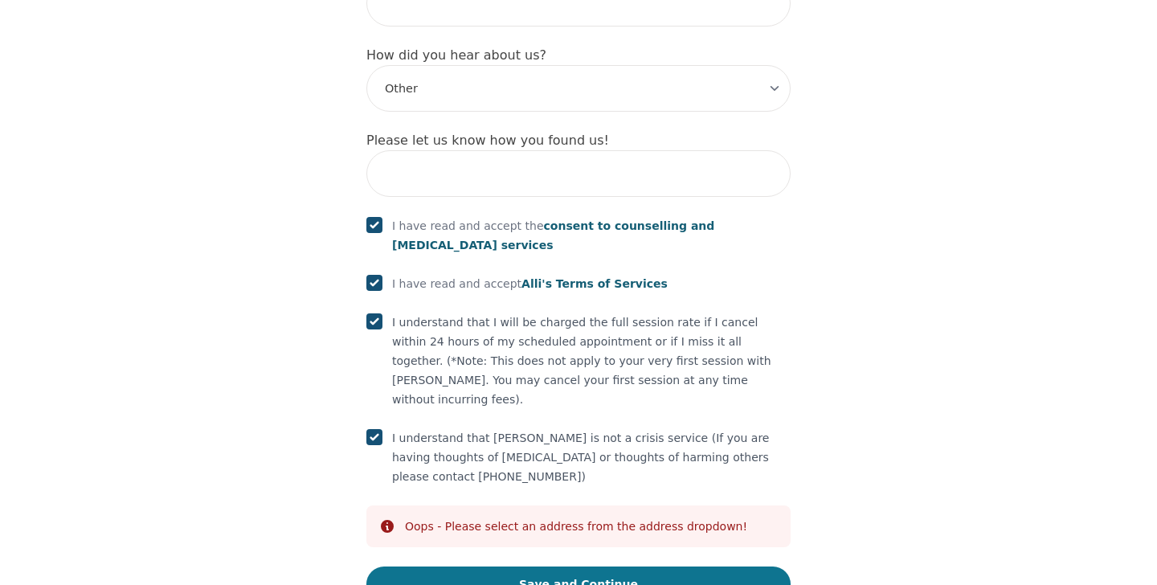
click at [680, 566] on button "Save and Continue" at bounding box center [578, 583] width 424 height 35
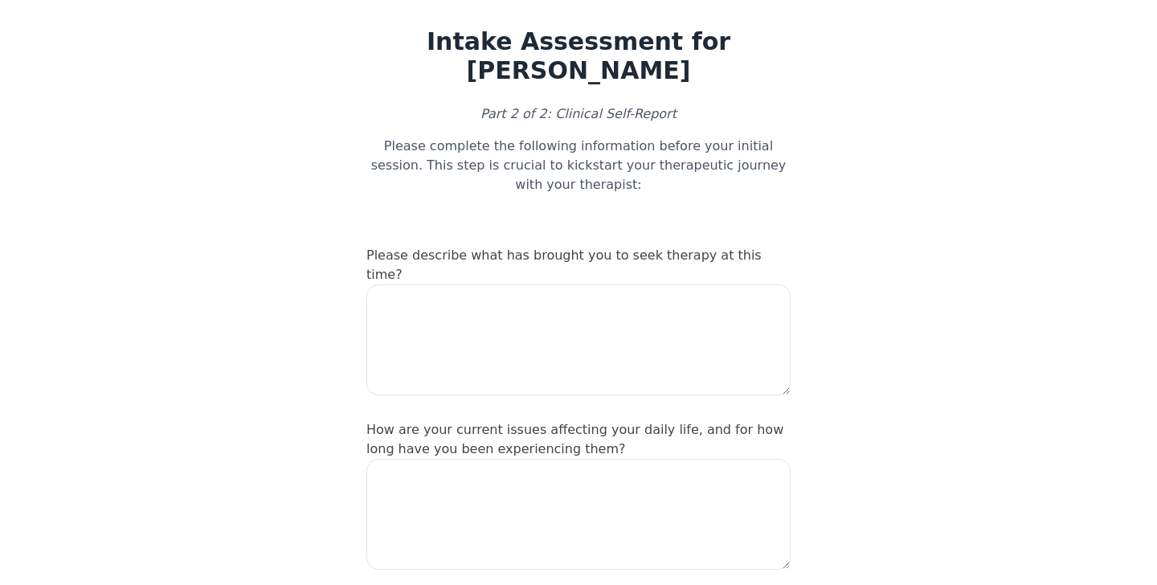
scroll to position [38, 0]
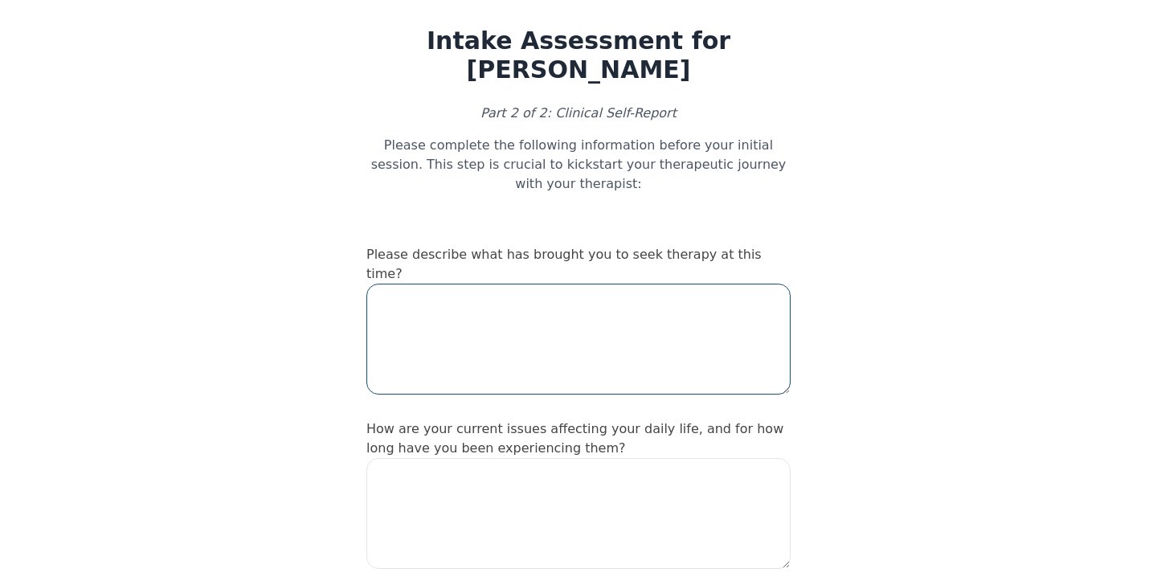
click at [742, 343] on textarea at bounding box center [578, 339] width 424 height 111
click at [765, 309] on textarea at bounding box center [578, 339] width 424 height 111
type textarea "P"
type textarea "Seeking tools"
type textarea "-"
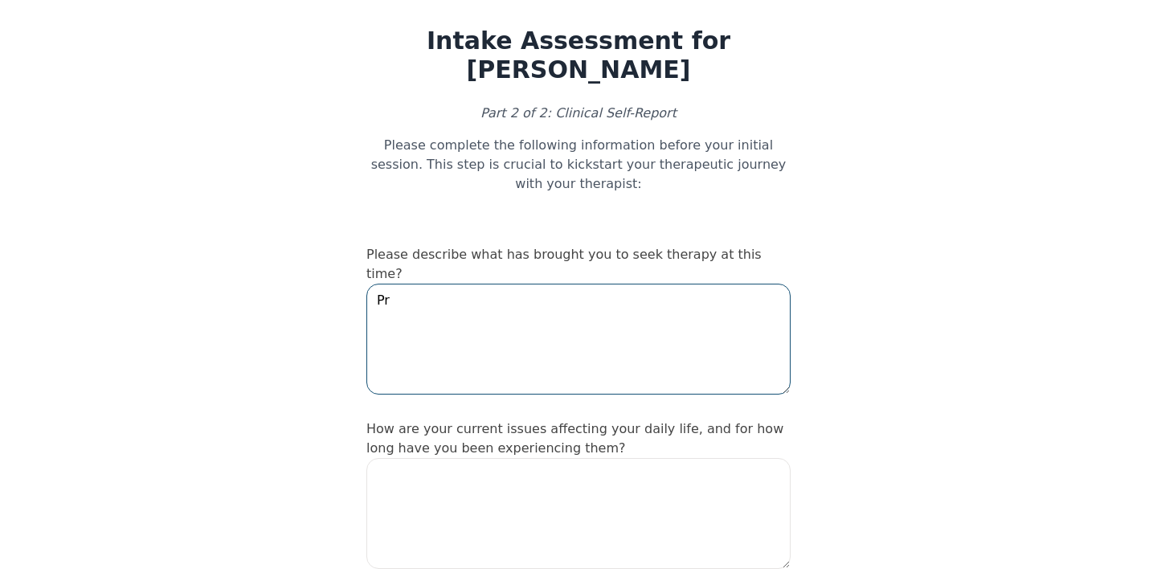
type textarea "P"
type textarea "C"
type textarea "Mechanisms"
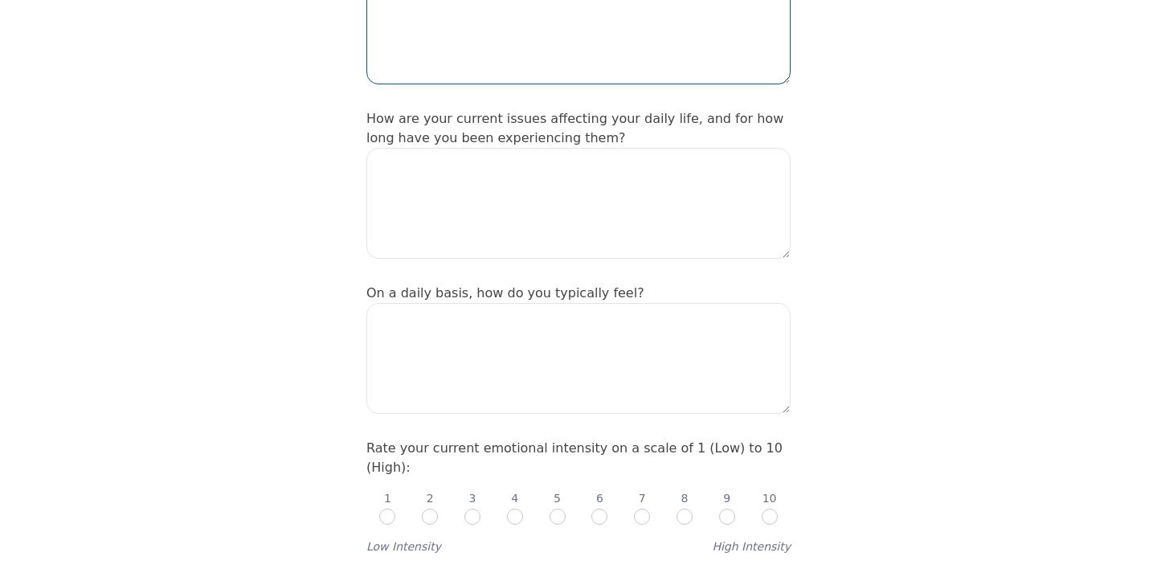
scroll to position [352, 0]
type textarea "Preventing poor communication,"
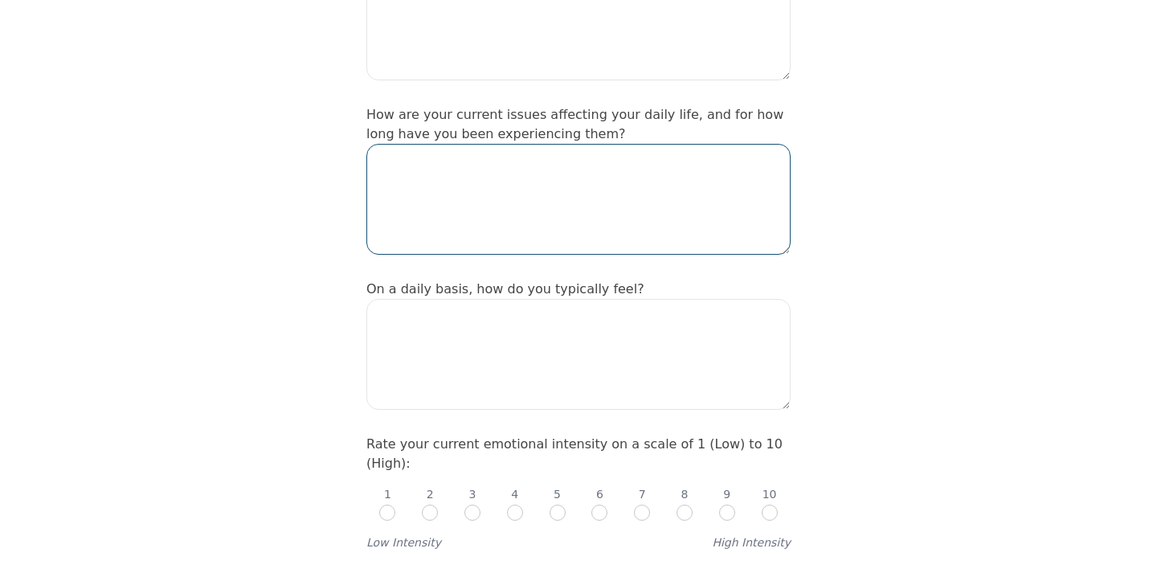
click at [729, 203] on textarea at bounding box center [578, 199] width 424 height 111
click at [714, 196] on textarea at bounding box center [578, 199] width 424 height 111
type textarea "R"
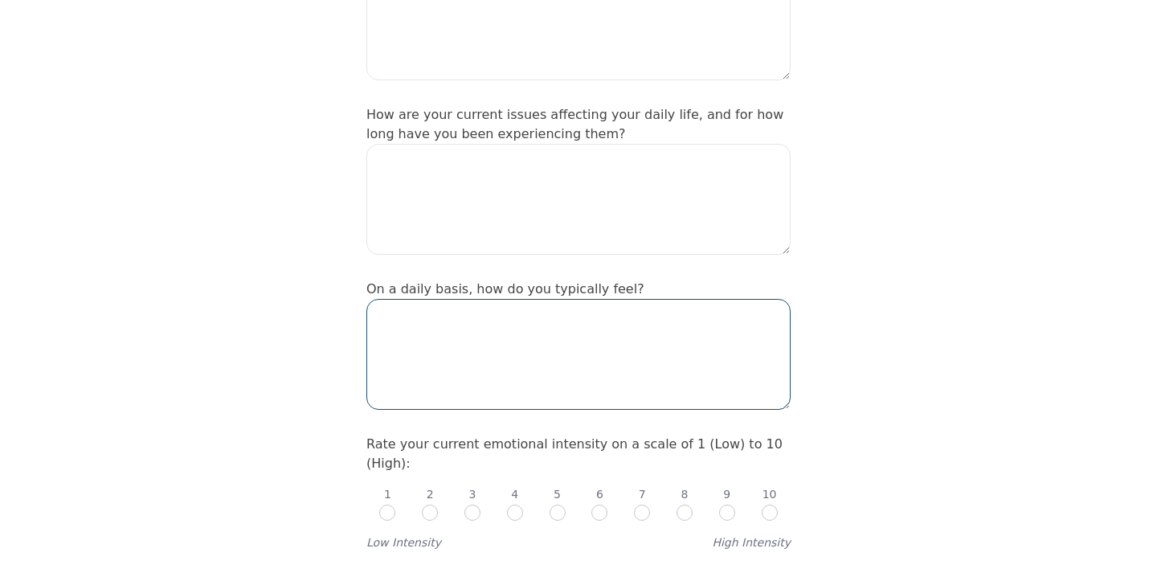
click at [594, 320] on textarea at bounding box center [578, 354] width 424 height 111
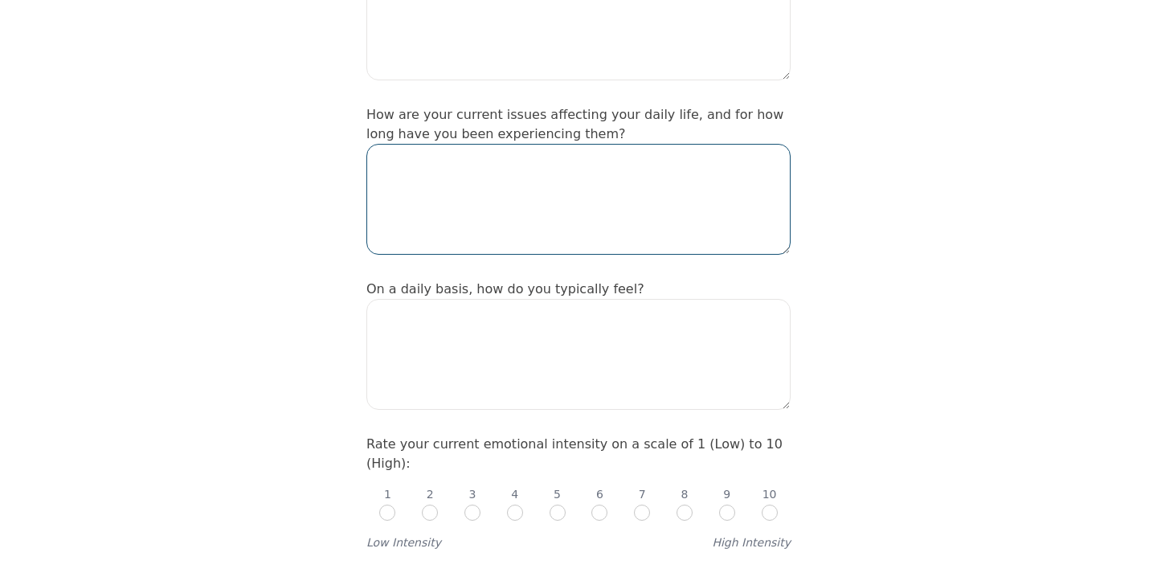
click at [606, 219] on textarea at bounding box center [578, 199] width 424 height 111
type textarea "M"
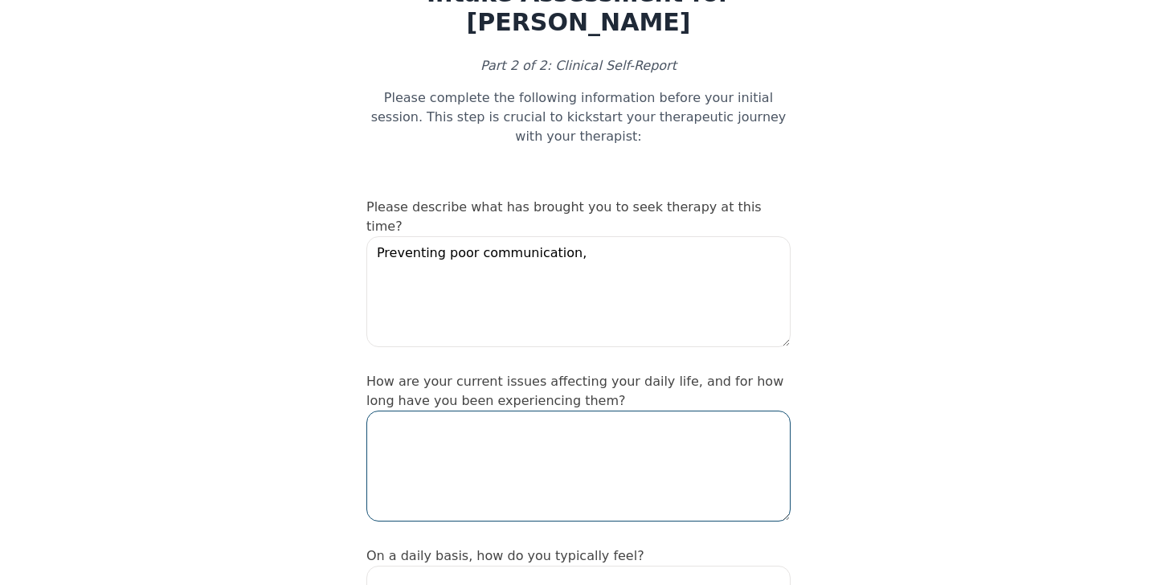
scroll to position [86, 0]
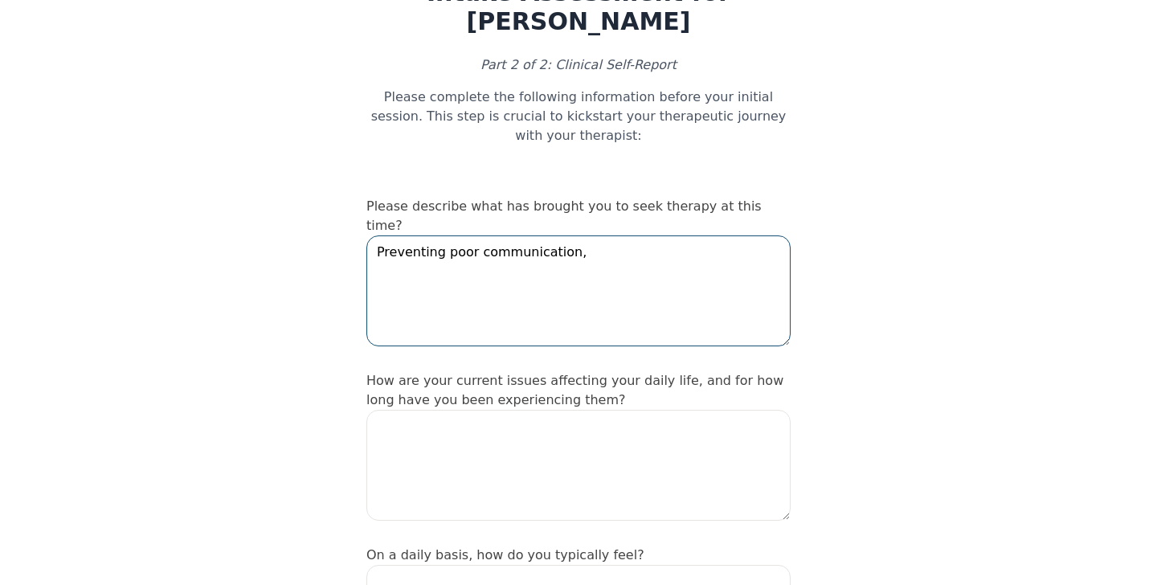
click at [638, 235] on textarea "Preventing poor communication," at bounding box center [578, 290] width 424 height 111
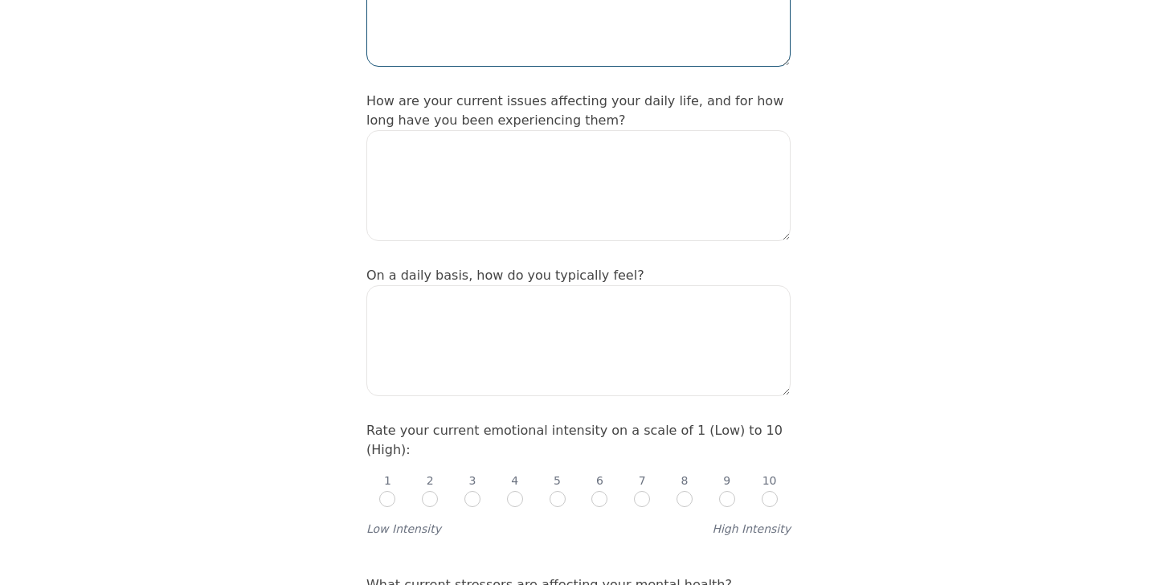
scroll to position [369, 0]
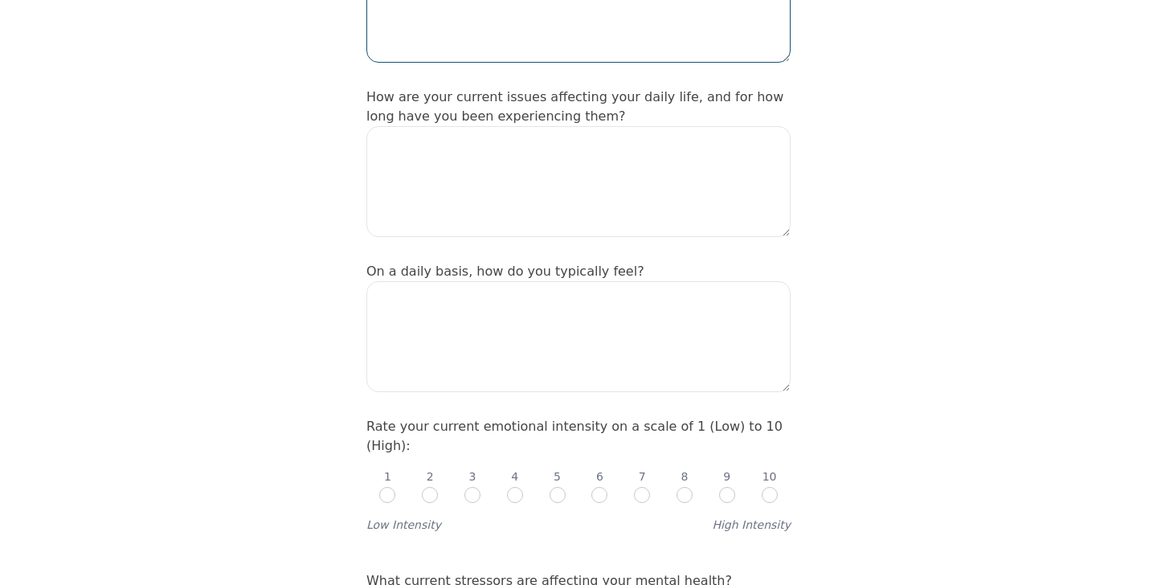
type textarea "Looking to prevent poor communication in the future, regulate emotional outburs…"
